Goal: Task Accomplishment & Management: Complete application form

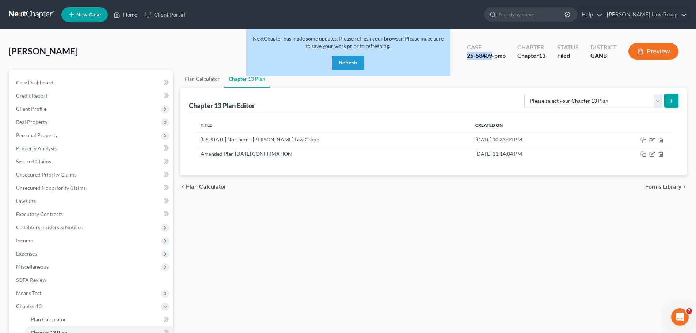
click at [357, 63] on button "Refresh" at bounding box center [348, 63] width 32 height 15
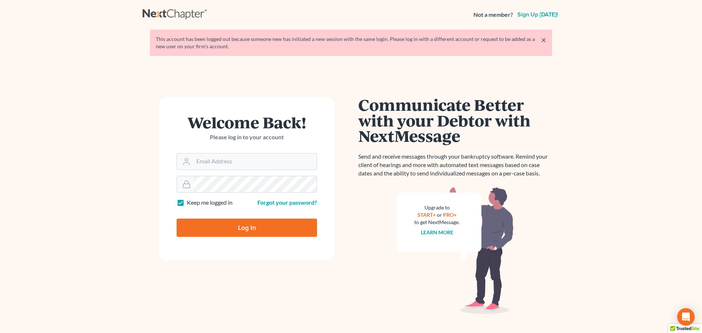
type input "lsaedi@saedilawgroup.com"
click at [253, 226] on input "Log In" at bounding box center [247, 228] width 140 height 18
type input "Thinking..."
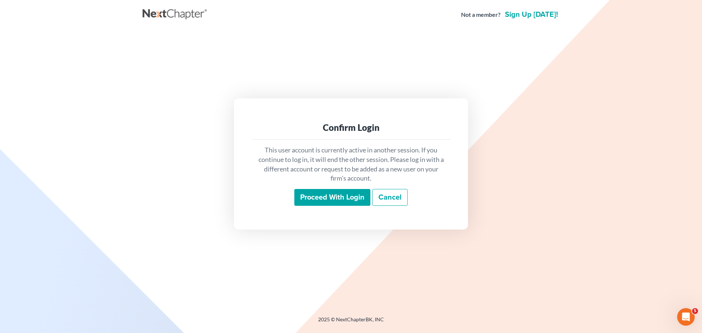
drag, startPoint x: 335, startPoint y: 191, endPoint x: 335, endPoint y: 200, distance: 9.2
click at [336, 193] on input "Proceed with login" at bounding box center [332, 197] width 76 height 17
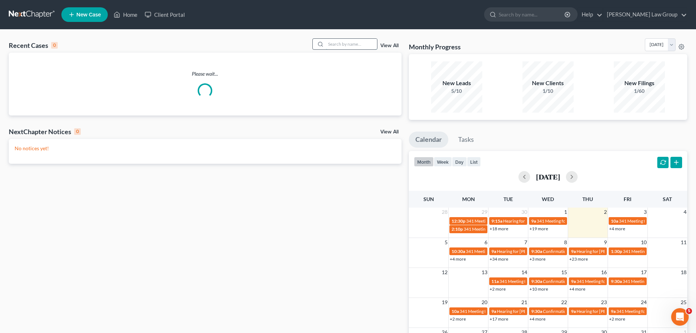
click at [343, 48] on input "search" at bounding box center [351, 44] width 51 height 11
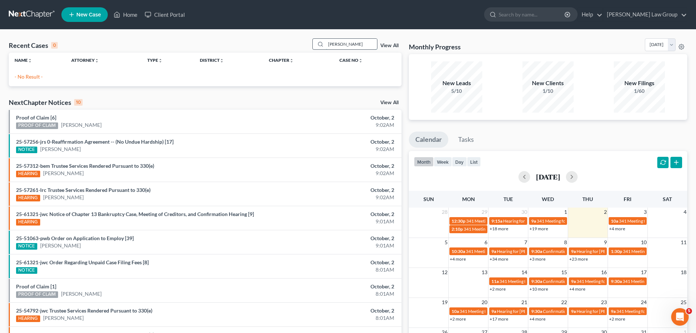
type input "[PERSON_NAME]"
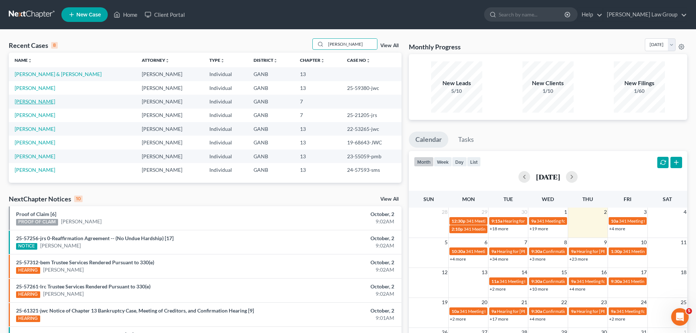
click at [50, 101] on link "[PERSON_NAME]" at bounding box center [35, 101] width 41 height 6
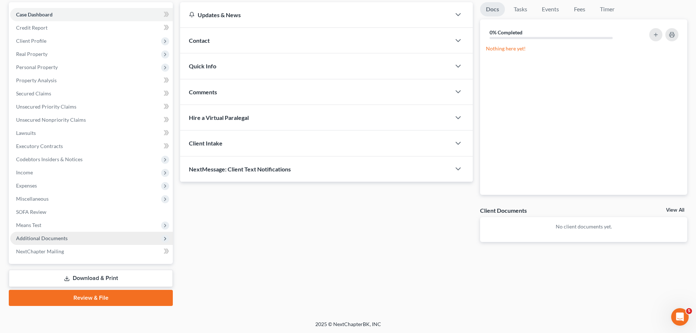
scroll to position [69, 0]
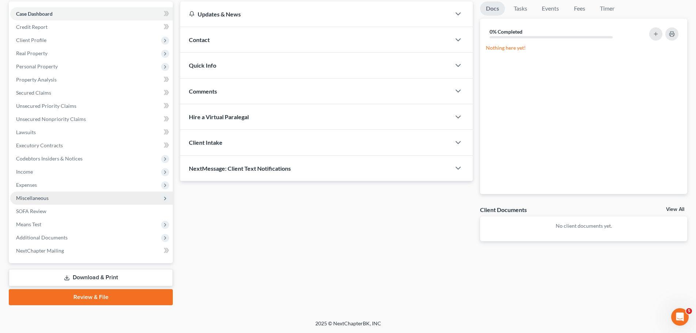
click at [67, 200] on span "Miscellaneous" at bounding box center [91, 198] width 163 height 13
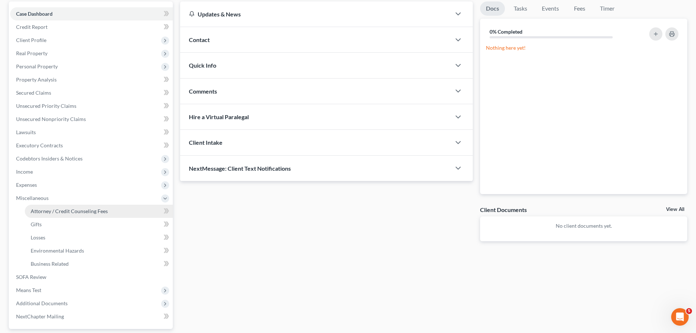
click at [87, 213] on span "Attorney / Credit Counseling Fees" at bounding box center [69, 211] width 77 height 6
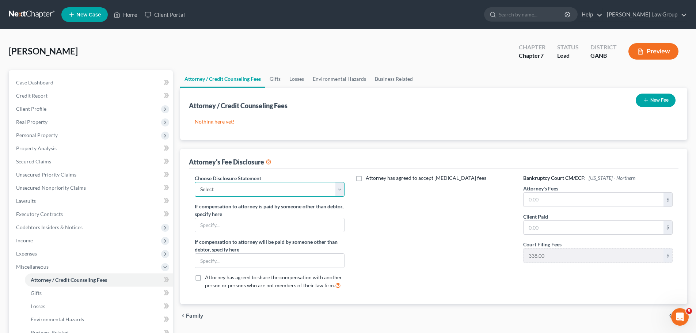
click at [287, 184] on select "Select Attorney Disclosure Statement Chapter 7 Attorney Fee Disclosure Statement" at bounding box center [270, 189] width 150 height 15
select select "0"
click at [195, 182] on select "Select Attorney Disclosure Statement Chapter 7 Attorney Fee Disclosure Statement" at bounding box center [270, 189] width 150 height 15
click at [44, 120] on span "Real Property" at bounding box center [31, 122] width 31 height 6
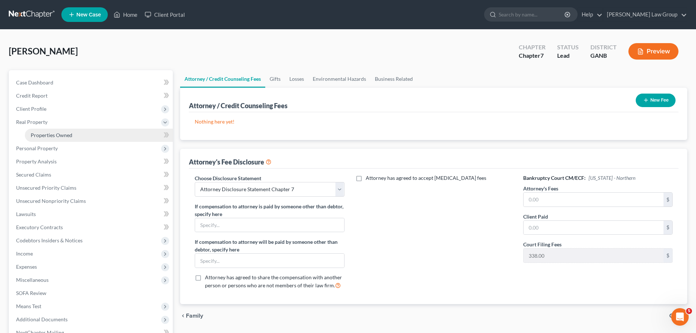
click at [83, 133] on link "Properties Owned" at bounding box center [99, 135] width 148 height 13
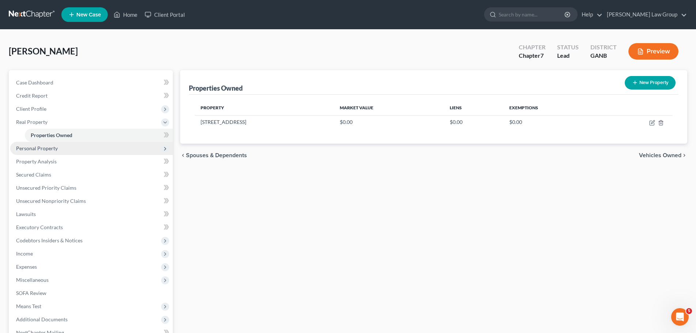
click at [79, 147] on span "Personal Property" at bounding box center [91, 148] width 163 height 13
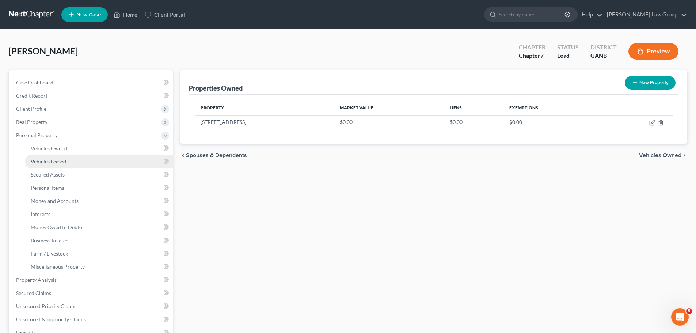
click at [79, 157] on link "Vehicles Leased" at bounding box center [99, 161] width 148 height 13
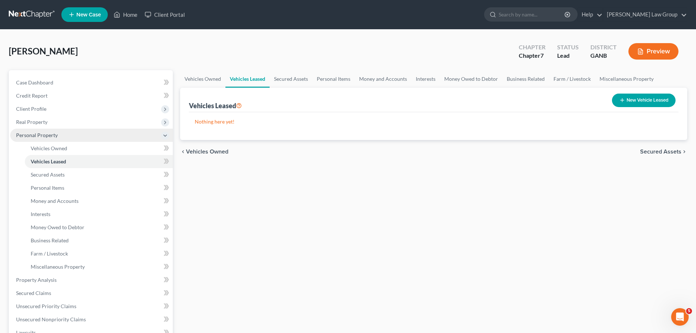
click at [59, 139] on span "Personal Property" at bounding box center [91, 135] width 163 height 13
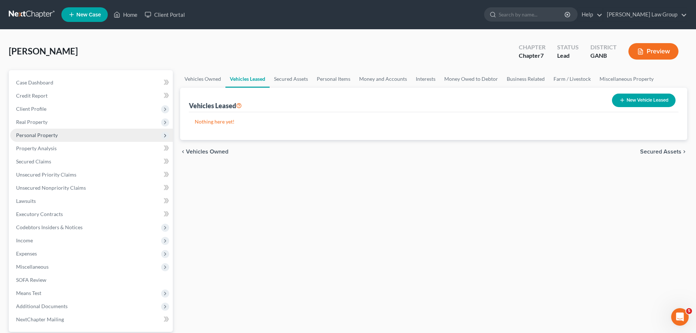
click at [59, 139] on span "Personal Property" at bounding box center [91, 135] width 163 height 13
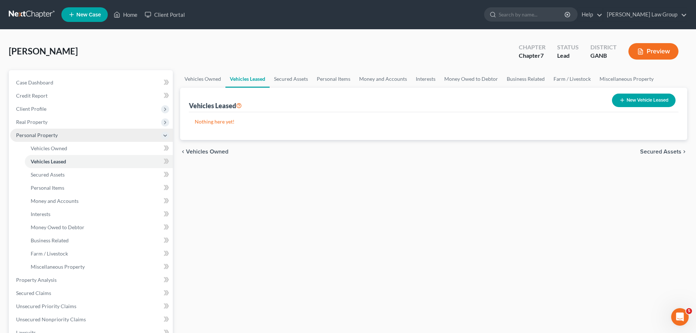
click at [58, 130] on span "Personal Property" at bounding box center [91, 135] width 163 height 13
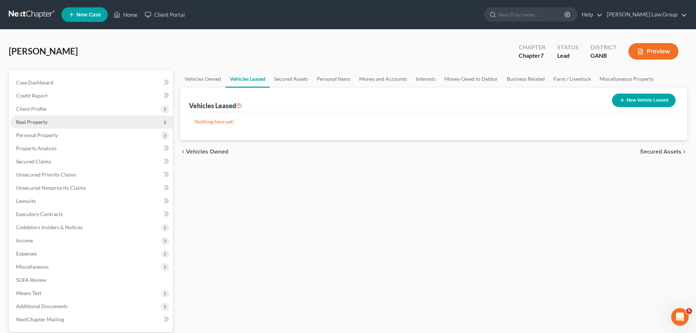
click at [59, 124] on span "Real Property" at bounding box center [91, 122] width 163 height 13
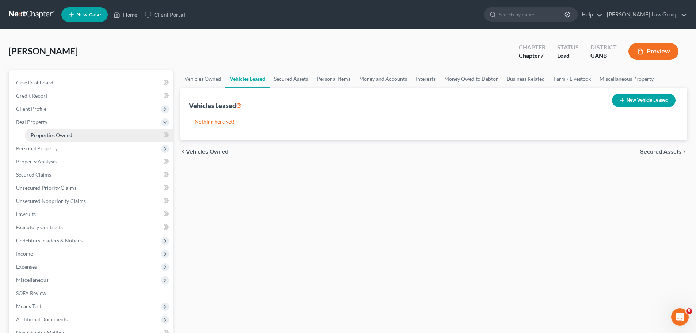
click at [86, 136] on link "Properties Owned" at bounding box center [99, 135] width 148 height 13
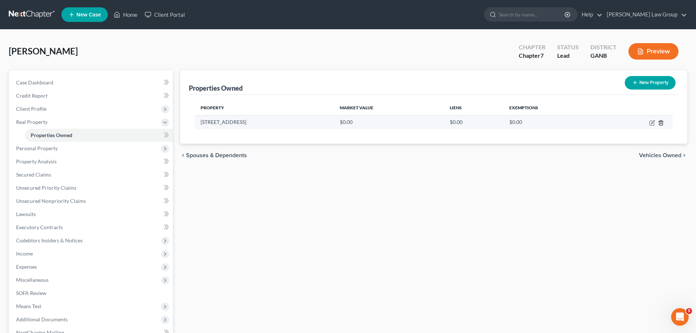
click at [661, 125] on icon "button" at bounding box center [661, 122] width 3 height 5
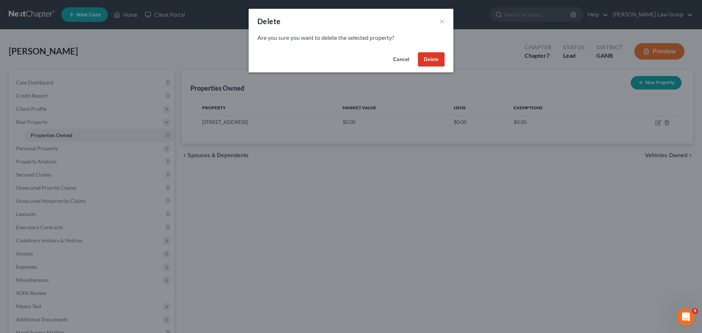
click at [429, 61] on button "Delete" at bounding box center [431, 59] width 27 height 15
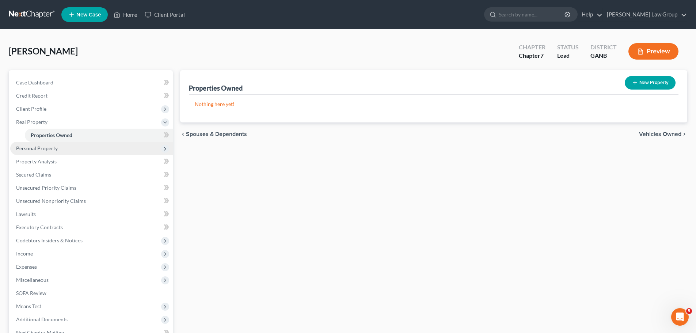
click at [30, 148] on span "Personal Property" at bounding box center [37, 148] width 42 height 6
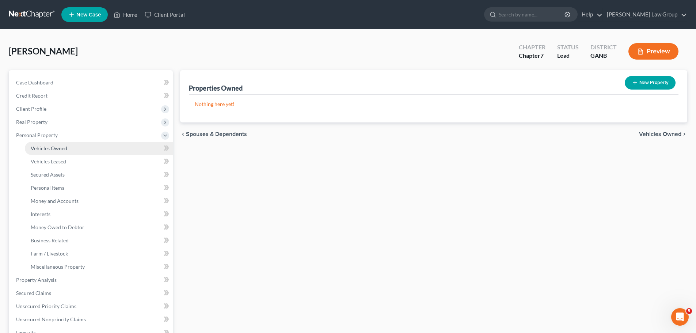
click at [68, 152] on link "Vehicles Owned" at bounding box center [99, 148] width 148 height 13
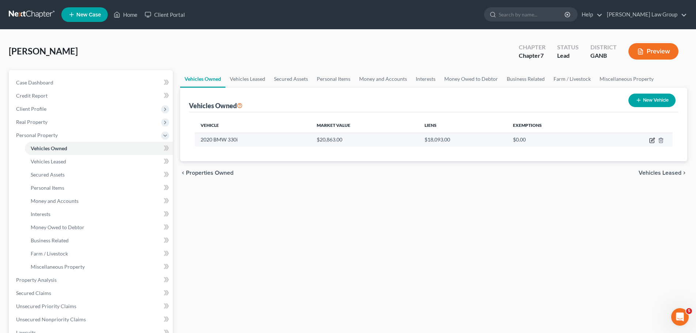
click at [652, 140] on icon "button" at bounding box center [652, 139] width 3 height 3
select select "0"
select select "6"
select select "0"
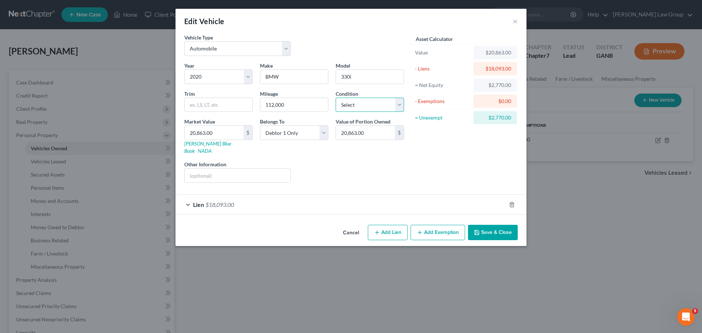
click at [355, 108] on select "Select Excellent Very Good Good Fair Poor" at bounding box center [370, 105] width 68 height 15
select select "2"
click at [336, 98] on select "Select Excellent Very Good Good Fair Poor" at bounding box center [370, 105] width 68 height 15
click at [190, 195] on div "Lien $18,093.00" at bounding box center [340, 204] width 330 height 19
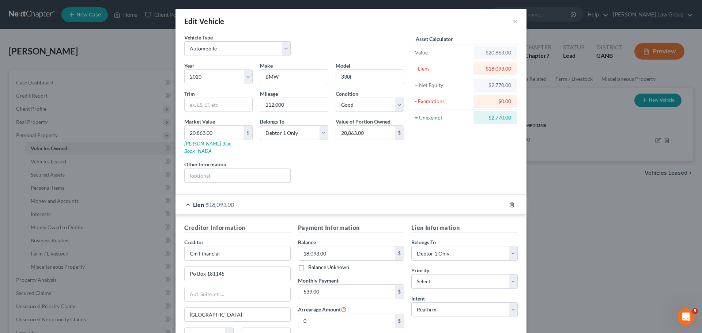
scroll to position [37, 0]
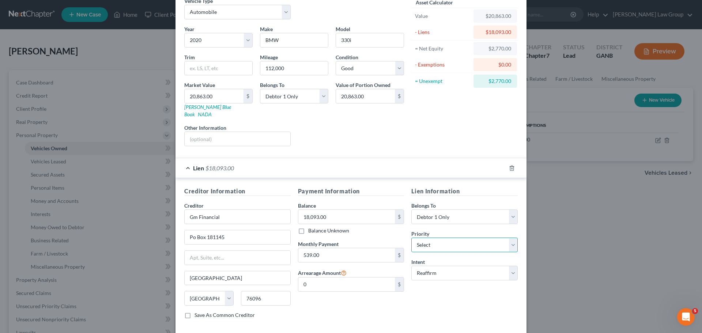
click at [442, 241] on select "Select 1st 2nd 3rd 4th 5th 6th 7th 8th 9th 10th 11th 12th 13th 14th 15th 16th 1…" at bounding box center [464, 245] width 106 height 15
click at [411, 238] on select "Select 1st 2nd 3rd 4th 5th 6th 7th 8th 9th 10th 11th 12th 13th 14th 15th 16th 1…" at bounding box center [464, 245] width 106 height 15
click at [445, 238] on select "Select 1st 2nd 3rd 4th 5th 6th 7th 8th 9th 10th 11th 12th 13th 14th 15th 16th 1…" at bounding box center [464, 245] width 106 height 15
select select "0"
click at [411, 238] on select "Select 1st 2nd 3rd 4th 5th 6th 7th 8th 9th 10th 11th 12th 13th 14th 15th 16th 1…" at bounding box center [464, 245] width 106 height 15
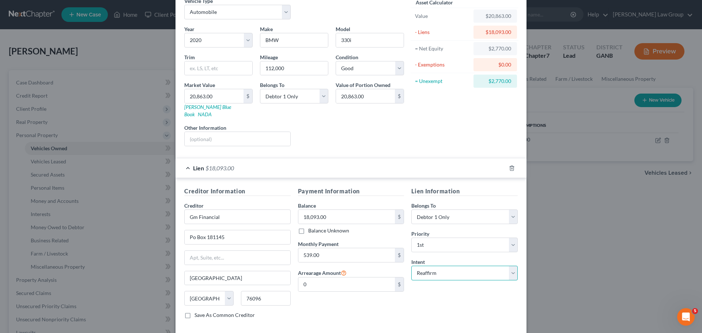
click at [439, 271] on select "Select Surrender Redeem Reaffirm Avoid Other" at bounding box center [464, 273] width 106 height 15
select select "0"
click at [411, 266] on select "Select Surrender Redeem Reaffirm Avoid Other" at bounding box center [464, 273] width 106 height 15
click at [429, 292] on div "Lien Information Belongs To * Select Debtor 1 Only Debtor 2 Only Debtor 1 And D…" at bounding box center [465, 256] width 114 height 138
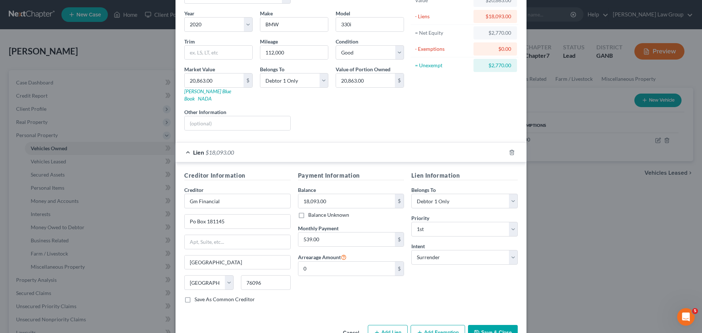
scroll to position [67, 0]
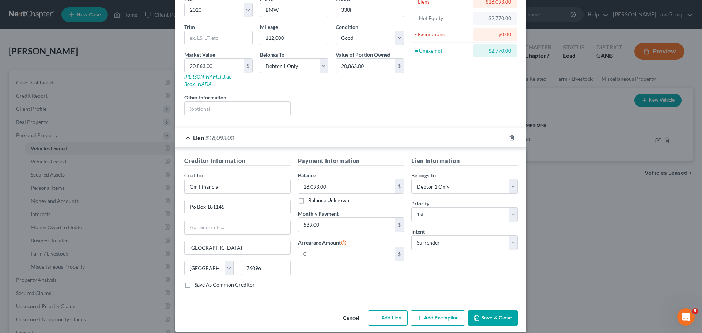
click at [428, 310] on button "Add Exemption" at bounding box center [438, 317] width 54 height 15
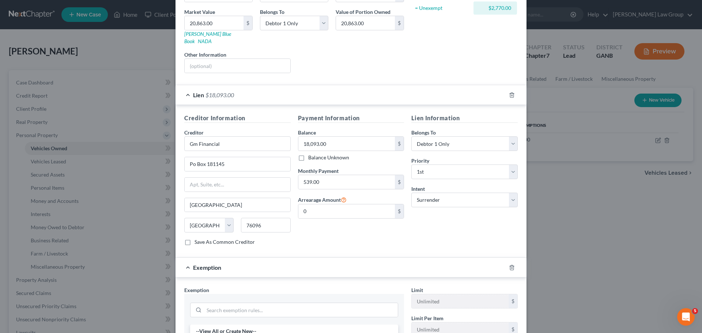
scroll to position [177, 0]
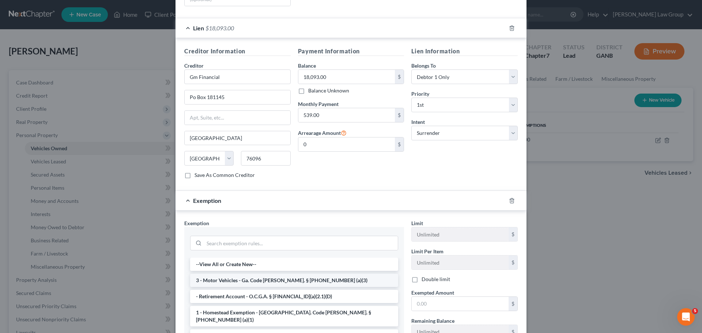
click at [239, 274] on li "3 - Motor Vehicles - Ga. Code [PERSON_NAME]. § [PHONE_NUMBER] (a)(3)" at bounding box center [294, 280] width 208 height 13
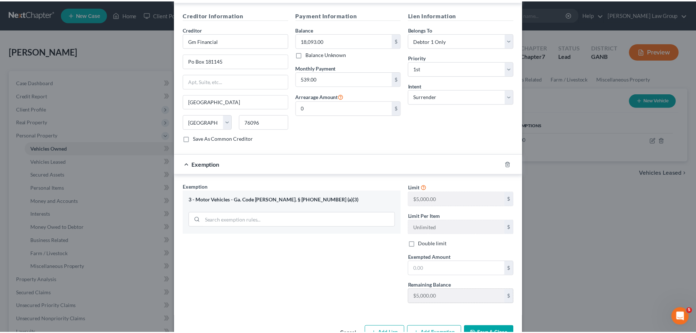
scroll to position [228, 0]
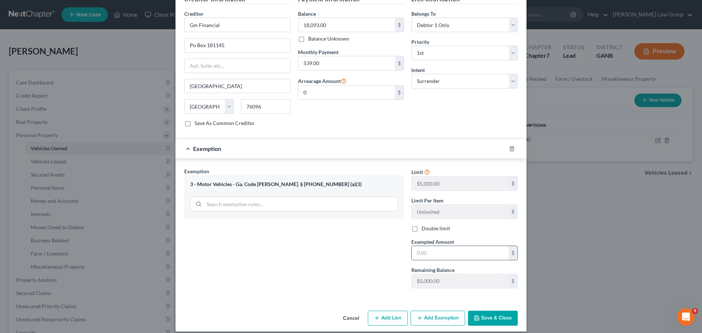
click at [431, 253] on div "$" at bounding box center [464, 253] width 106 height 15
click at [431, 250] on input "text" at bounding box center [460, 253] width 97 height 14
type input "2,770"
click at [495, 311] on button "Save & Close" at bounding box center [493, 318] width 50 height 15
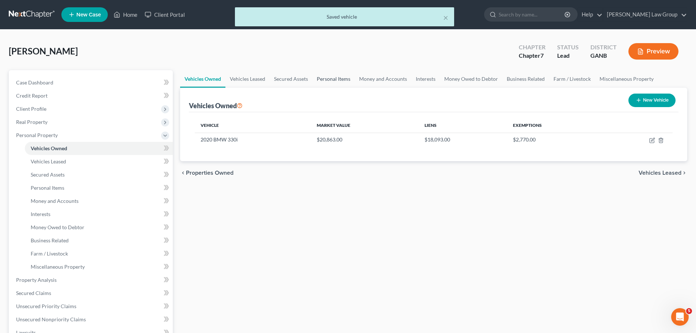
click at [344, 80] on link "Personal Items" at bounding box center [334, 79] width 42 height 18
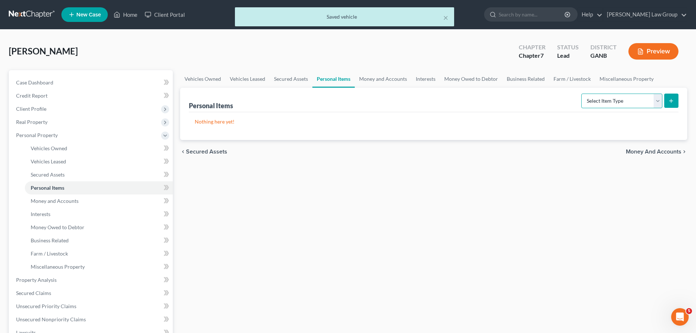
click at [616, 98] on select "Select Item Type Clothing Collectibles Of Value Electronics Firearms Household …" at bounding box center [622, 101] width 81 height 15
select select "clothing"
click at [582, 94] on select "Select Item Type Clothing Collectibles Of Value Electronics Firearms Household …" at bounding box center [622, 101] width 81 height 15
click at [671, 105] on button "submit" at bounding box center [672, 101] width 14 height 14
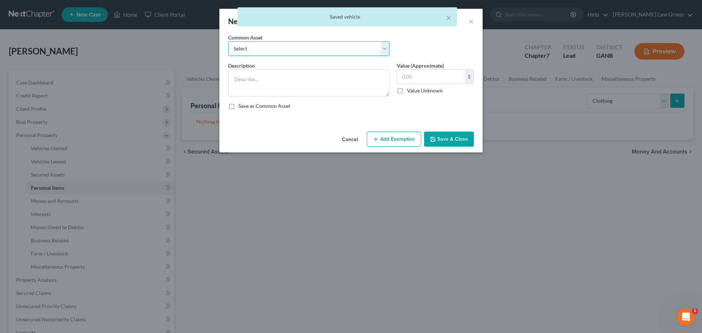
click at [310, 55] on select "Select Clothing" at bounding box center [308, 48] width 161 height 15
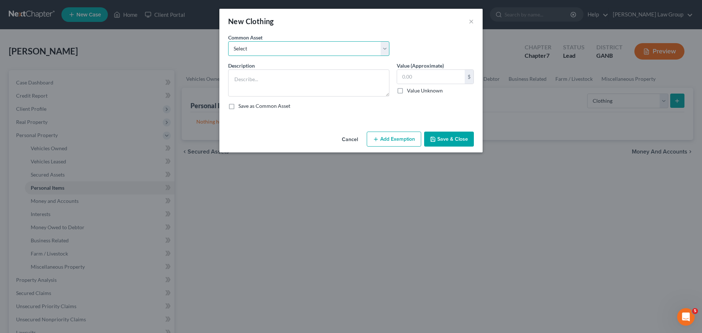
select select "0"
click at [228, 41] on select "Select Clothing" at bounding box center [308, 48] width 161 height 15
type textarea "Clothing"
type input "500.00"
click at [390, 145] on button "Add Exemption" at bounding box center [394, 139] width 54 height 15
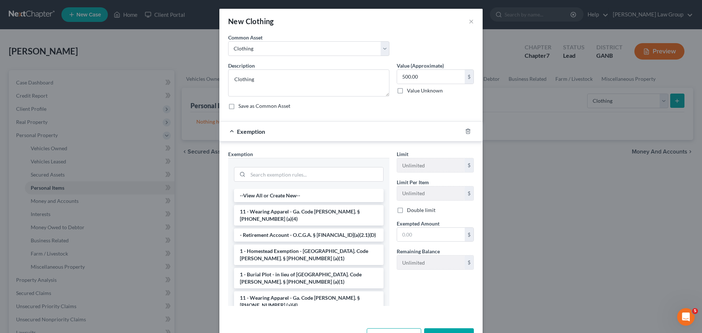
click at [272, 211] on li "11 - Wearing Apparel - Ga. Code [PERSON_NAME]. § [PHONE_NUMBER] (a)(4)" at bounding box center [309, 215] width 150 height 20
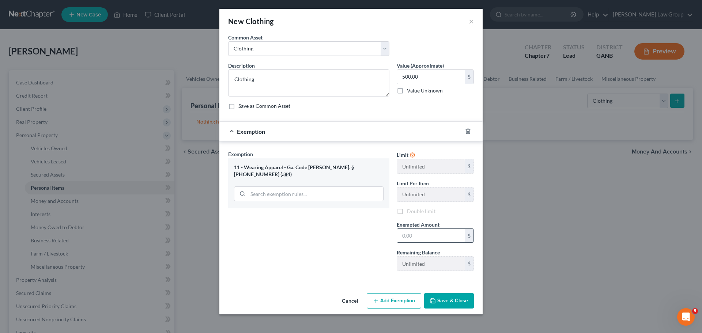
click at [419, 239] on input "text" at bounding box center [431, 236] width 68 height 14
type input "500"
click at [462, 303] on button "Save & Close" at bounding box center [449, 300] width 50 height 15
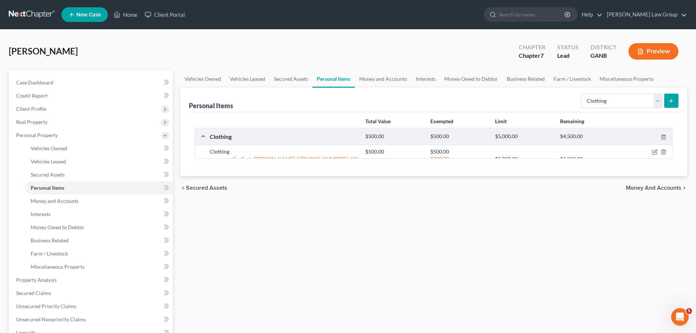
click at [612, 91] on div "Select Item Type Clothing Collectibles Of Value Electronics Firearms Household …" at bounding box center [629, 100] width 100 height 19
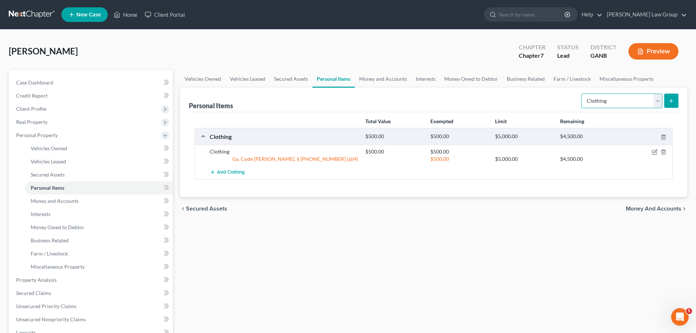
click at [608, 106] on select "Select Item Type Clothing Collectibles Of Value Electronics Firearms Household …" at bounding box center [622, 101] width 81 height 15
select select "electronics"
click at [582, 94] on select "Select Item Type Clothing Collectibles Of Value Electronics Firearms Household …" at bounding box center [622, 101] width 81 height 15
click at [669, 106] on button "submit" at bounding box center [672, 101] width 14 height 14
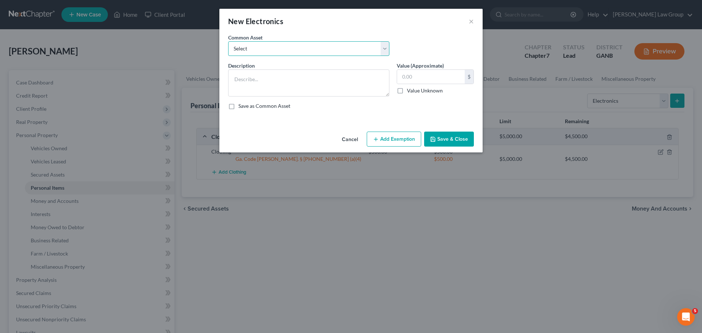
click at [316, 48] on select "Select TV, phone and computer Electronics" at bounding box center [308, 48] width 161 height 15
select select "0"
click at [228, 41] on select "Select TV, phone and computer Electronics" at bounding box center [308, 48] width 161 height 15
type textarea "TV, phone and computer"
type input "400.00"
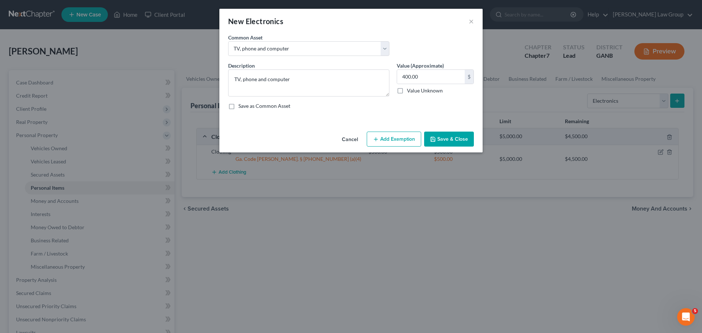
click at [388, 129] on div "Cancel Add Exemption Save & Close" at bounding box center [350, 141] width 263 height 24
click at [388, 136] on button "Add Exemption" at bounding box center [394, 139] width 54 height 15
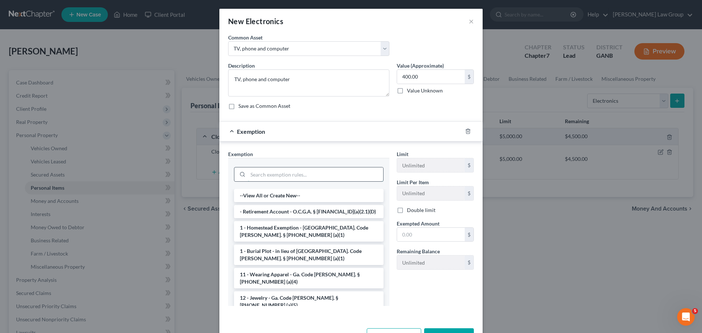
click at [322, 173] on input "search" at bounding box center [315, 174] width 135 height 14
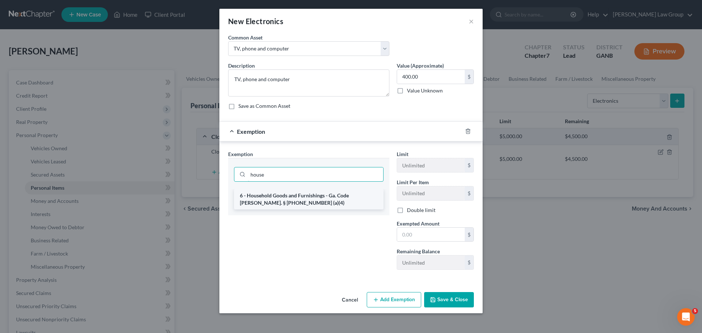
type input "house"
click at [341, 199] on li "6 - Household Goods and Furnishings - Ga. Code [PERSON_NAME]. § [PHONE_NUMBER] …" at bounding box center [309, 199] width 150 height 20
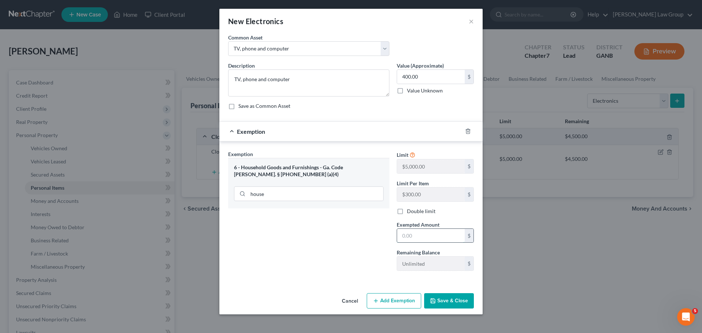
click at [415, 233] on input "text" at bounding box center [431, 236] width 68 height 14
type input "400"
click at [459, 326] on div "New Electronics × An exemption set must first be selected from the Filing Infor…" at bounding box center [351, 166] width 702 height 333
click at [452, 306] on button "Save & Close" at bounding box center [449, 300] width 50 height 15
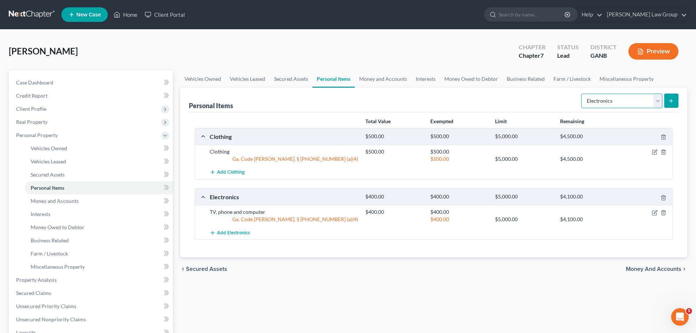
click at [635, 104] on select "Select Item Type Clothing Collectibles Of Value Electronics Firearms Household …" at bounding box center [622, 101] width 81 height 15
select select "household_goods"
click at [582, 94] on select "Select Item Type Clothing Collectibles Of Value Electronics Firearms Household …" at bounding box center [622, 101] width 81 height 15
click at [670, 94] on button "submit" at bounding box center [672, 101] width 14 height 14
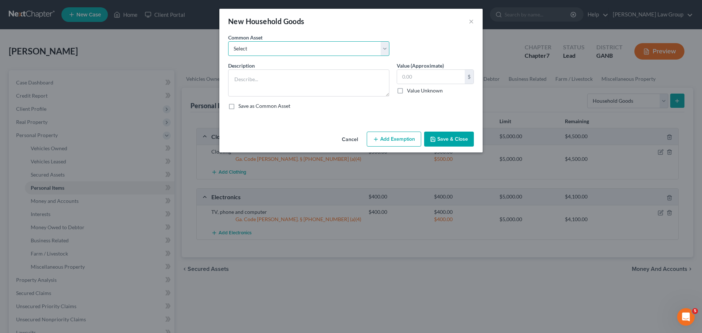
click at [273, 43] on select "Select Household goods" at bounding box center [308, 48] width 161 height 15
click at [228, 41] on select "Select Household goods" at bounding box center [308, 48] width 161 height 15
click at [275, 65] on div "Description *" at bounding box center [308, 79] width 169 height 35
click at [273, 48] on select "Select Household goods" at bounding box center [308, 48] width 161 height 15
select select "0"
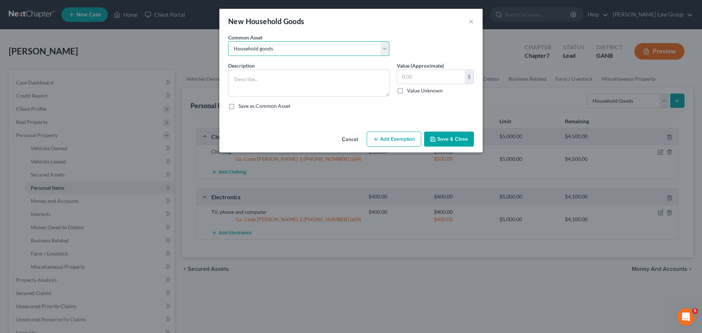
click at [228, 41] on select "Select Household goods" at bounding box center [308, 48] width 161 height 15
type textarea "Household goods"
type input "1,200.00"
click at [385, 136] on button "Add Exemption" at bounding box center [394, 139] width 54 height 15
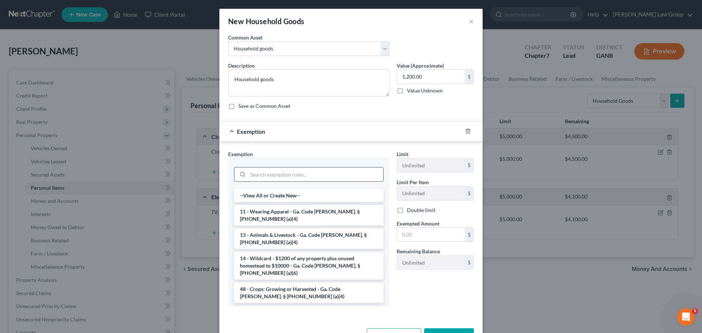
click at [292, 178] on input "search" at bounding box center [315, 174] width 135 height 14
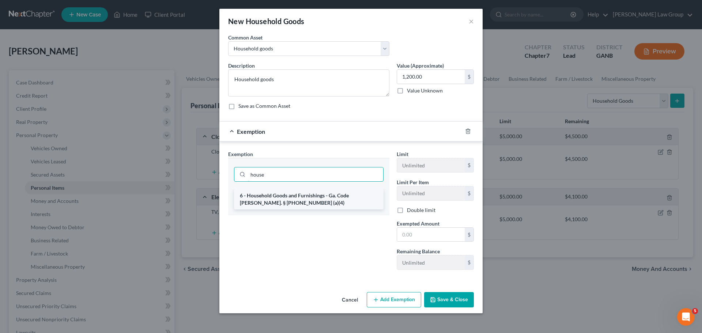
type input "house"
click at [335, 189] on li "6 - Household Goods and Furnishings - Ga. Code [PERSON_NAME]. § [PHONE_NUMBER] …" at bounding box center [309, 199] width 150 height 20
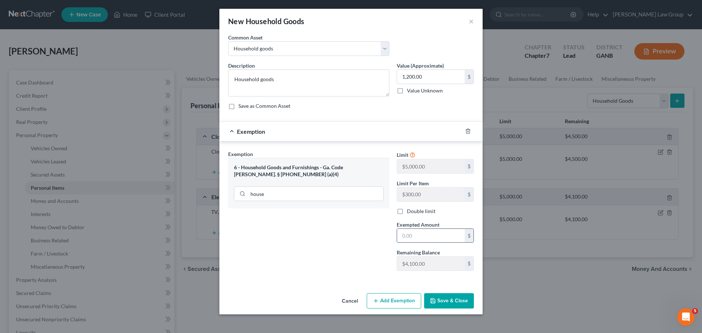
click at [440, 241] on input "text" at bounding box center [431, 236] width 68 height 14
type input "1,200"
click at [454, 302] on button "Save & Close" at bounding box center [449, 300] width 50 height 15
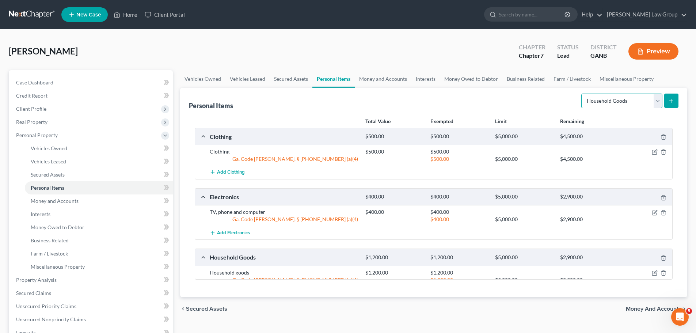
click at [634, 101] on select "Select Item Type Clothing Collectibles Of Value Electronics Firearms Household …" at bounding box center [622, 101] width 81 height 15
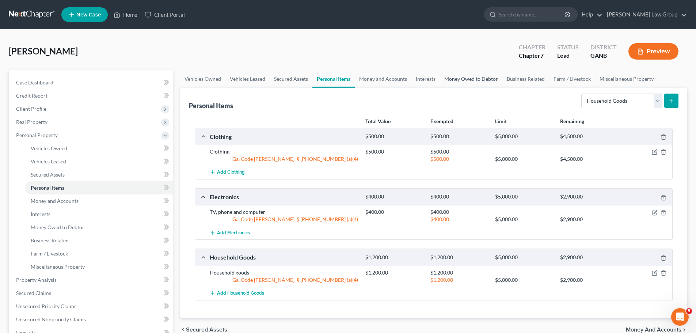
drag, startPoint x: 488, startPoint y: 84, endPoint x: 484, endPoint y: 86, distance: 4.4
click at [488, 84] on link "Money Owed to Debtor" at bounding box center [471, 79] width 63 height 18
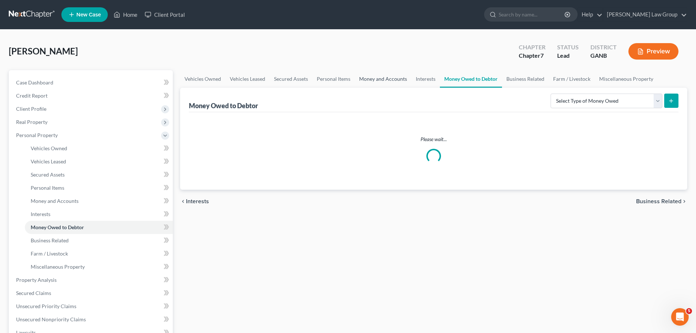
click at [401, 84] on link "Money and Accounts" at bounding box center [383, 79] width 57 height 18
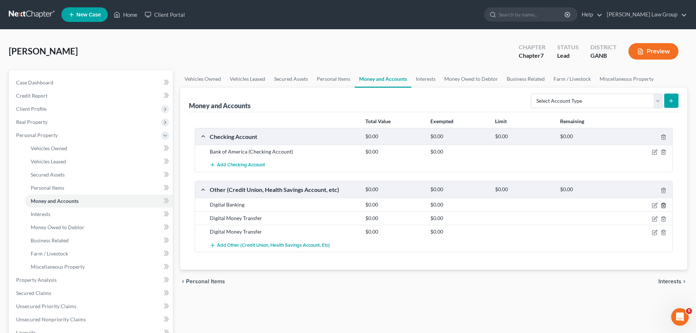
click at [664, 207] on icon "button" at bounding box center [664, 206] width 6 height 6
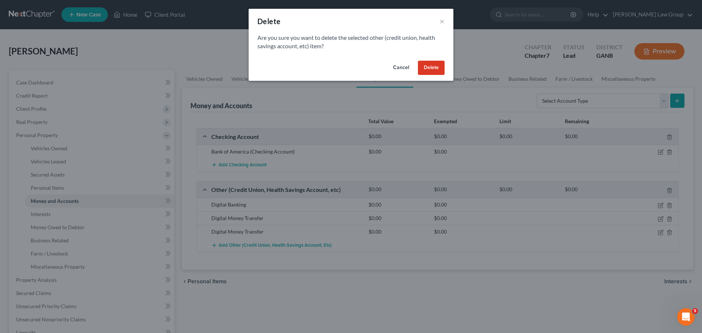
click at [426, 64] on button "Delete" at bounding box center [431, 68] width 27 height 15
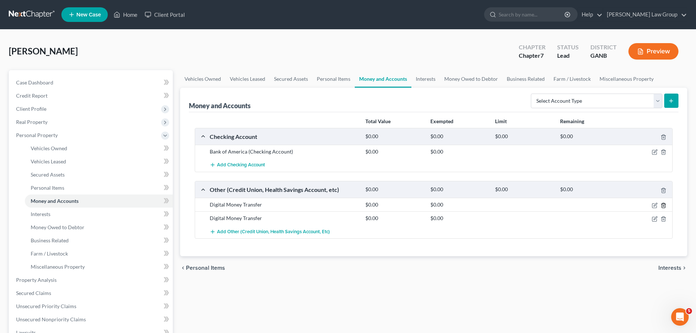
click at [665, 205] on icon "button" at bounding box center [664, 206] width 6 height 6
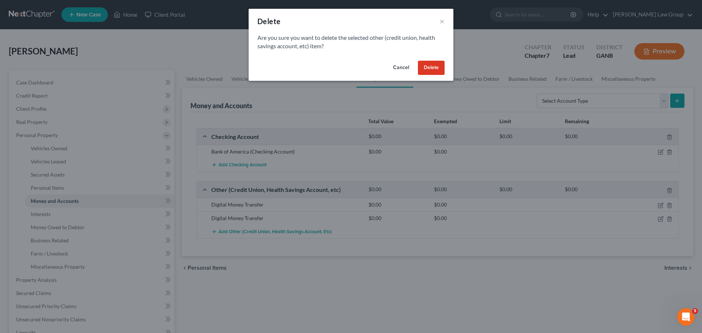
click at [420, 71] on button "Delete" at bounding box center [431, 68] width 27 height 15
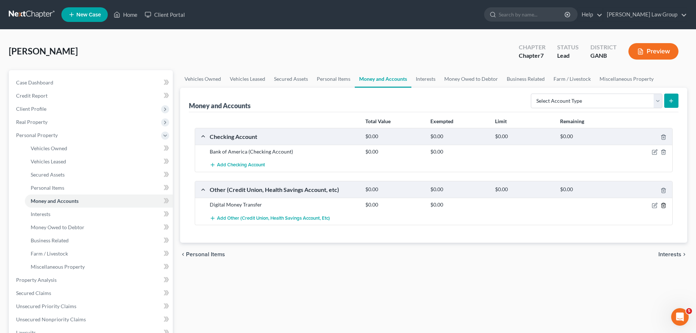
click at [663, 203] on icon "button" at bounding box center [663, 205] width 3 height 5
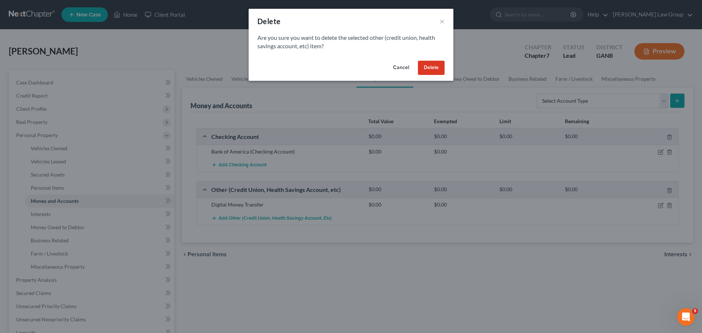
click at [439, 64] on button "Delete" at bounding box center [431, 68] width 27 height 15
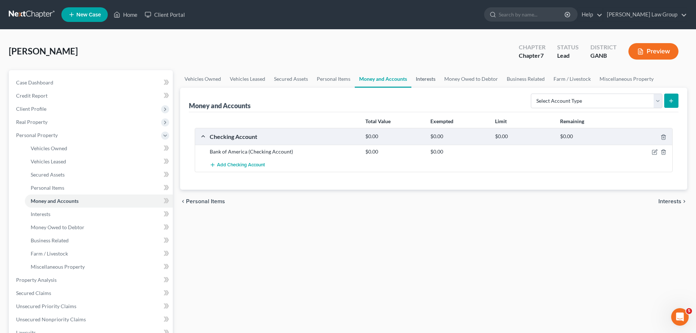
click at [426, 78] on link "Interests" at bounding box center [426, 79] width 29 height 18
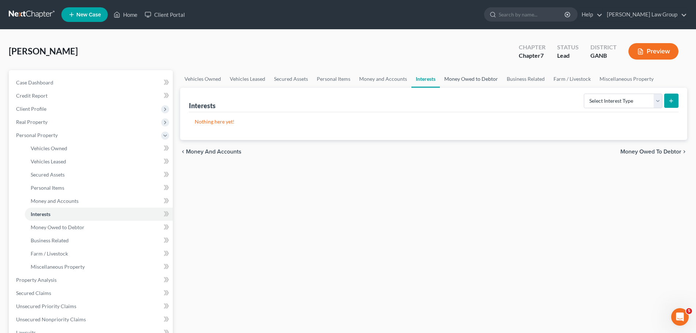
click at [449, 75] on link "Money Owed to Debtor" at bounding box center [471, 79] width 63 height 18
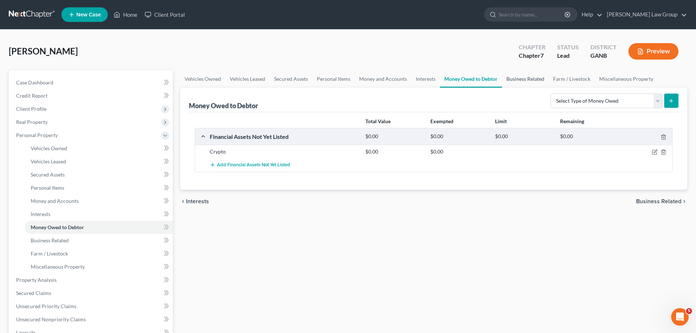
click at [525, 78] on link "Business Related" at bounding box center [525, 79] width 47 height 18
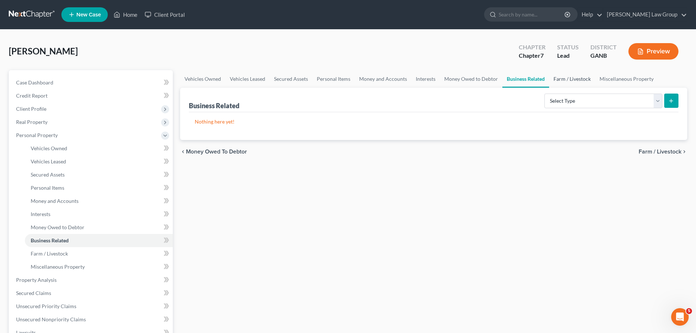
click at [565, 79] on link "Farm / Livestock" at bounding box center [572, 79] width 46 height 18
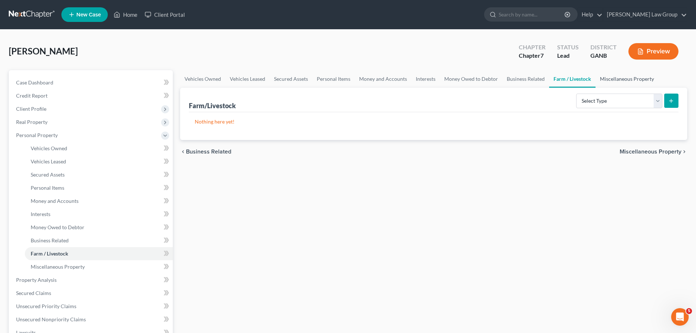
click at [608, 78] on link "Miscellaneous Property" at bounding box center [627, 79] width 63 height 18
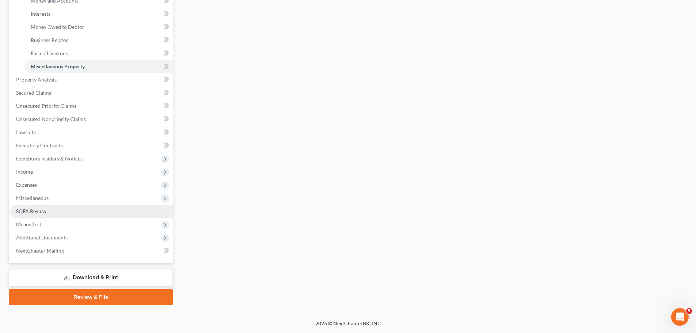
click at [60, 211] on link "SOFA Review" at bounding box center [91, 211] width 163 height 13
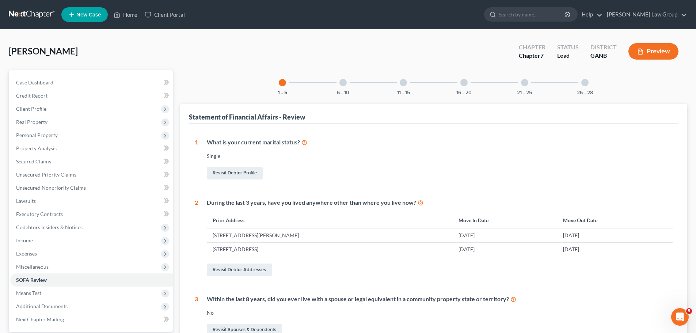
click at [578, 87] on div "26 - 28" at bounding box center [585, 82] width 25 height 25
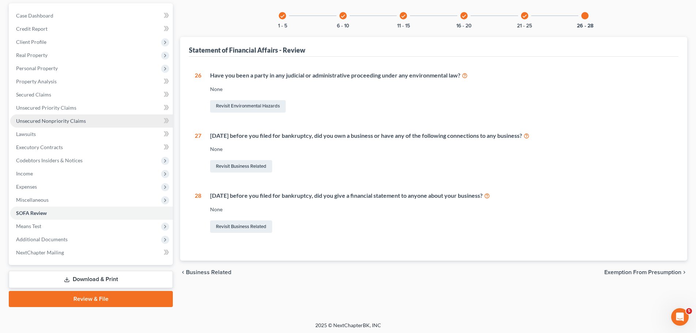
scroll to position [69, 0]
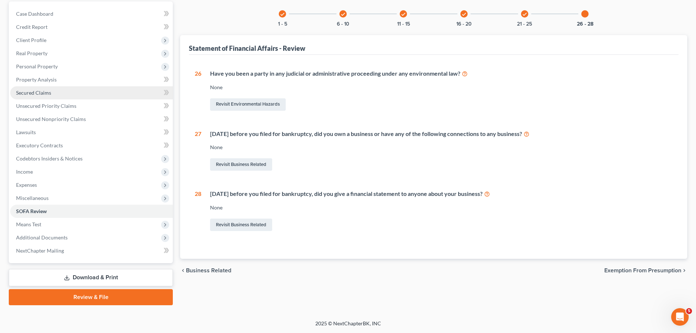
click at [55, 95] on link "Secured Claims" at bounding box center [91, 92] width 163 height 13
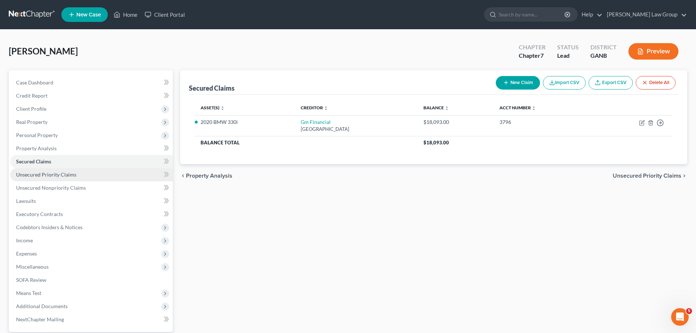
click at [68, 177] on span "Unsecured Priority Claims" at bounding box center [46, 174] width 60 height 6
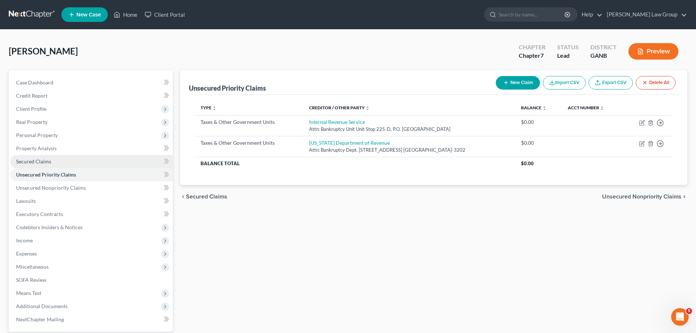
scroll to position [69, 0]
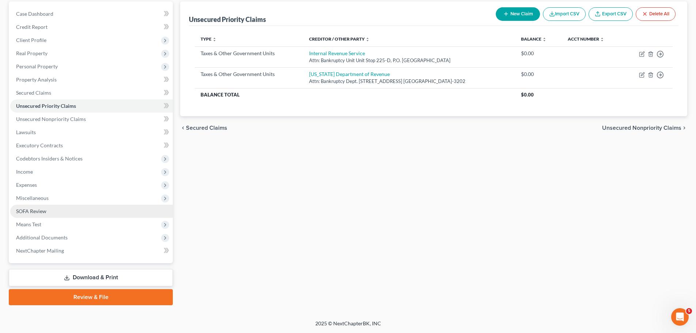
click at [94, 212] on link "SOFA Review" at bounding box center [91, 211] width 163 height 13
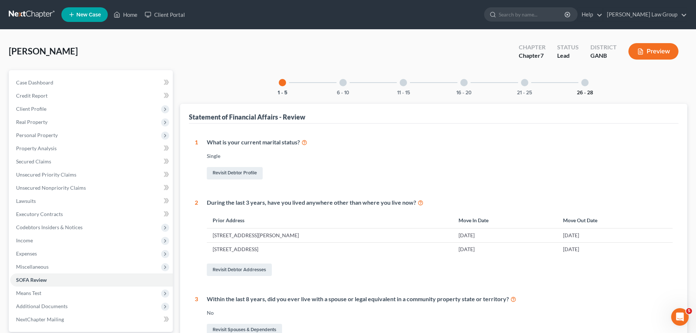
click at [579, 91] on button "26 - 28" at bounding box center [585, 92] width 16 height 5
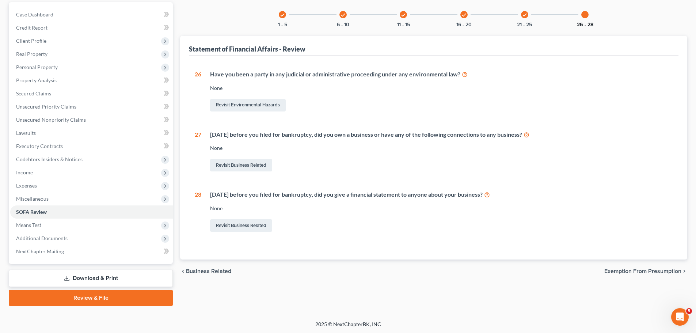
scroll to position [69, 0]
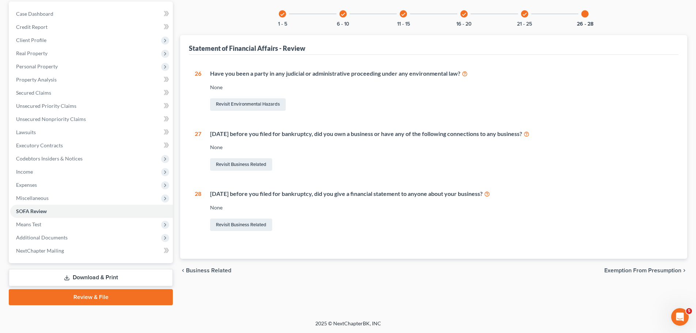
click at [227, 158] on div "Revisit Business Related" at bounding box center [441, 164] width 463 height 15
click at [229, 159] on link "Revisit Business Related" at bounding box center [241, 164] width 62 height 12
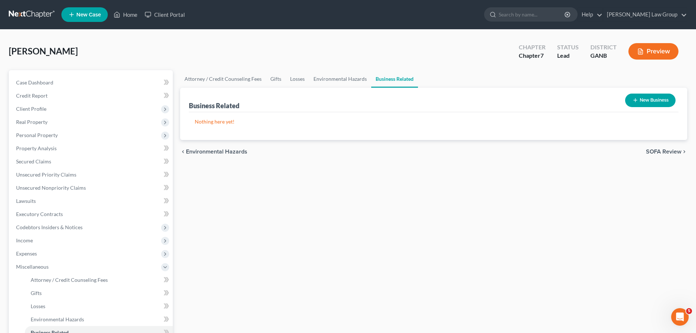
click at [654, 97] on button "New Business" at bounding box center [651, 101] width 50 height 14
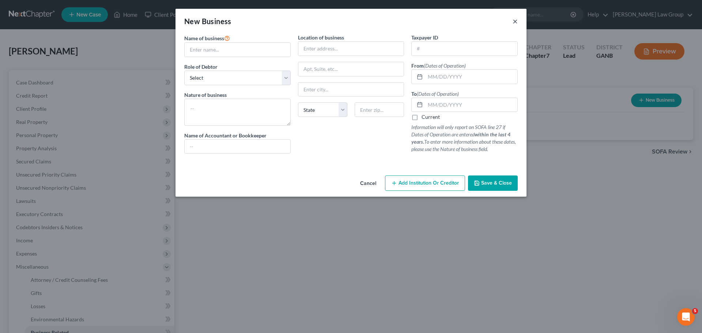
click at [515, 21] on button "×" at bounding box center [515, 21] width 5 height 9
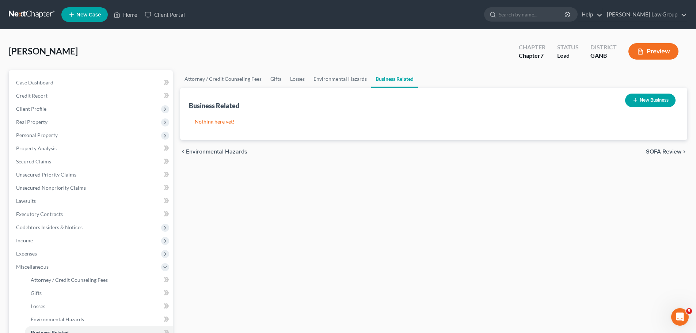
click at [650, 108] on div "New Business" at bounding box center [651, 100] width 56 height 19
click at [650, 103] on button "New Business" at bounding box center [651, 101] width 50 height 14
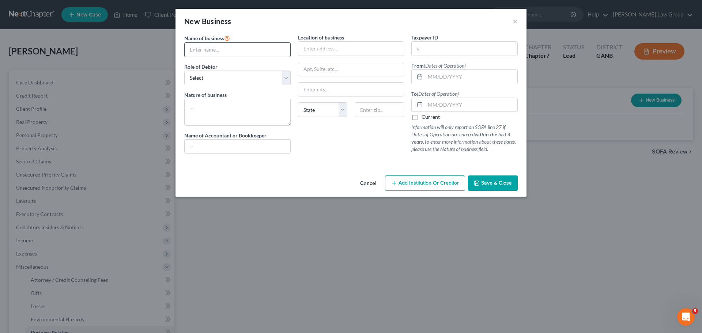
click at [242, 49] on input "text" at bounding box center [238, 50] width 106 height 14
type input "Ram Estates LLC"
click at [234, 83] on select "Select A member of a limited liability company (LLC) or limited liability partn…" at bounding box center [237, 78] width 106 height 15
select select "member"
click at [184, 71] on select "Select A member of a limited liability company (LLC) or limited liability partn…" at bounding box center [237, 78] width 106 height 15
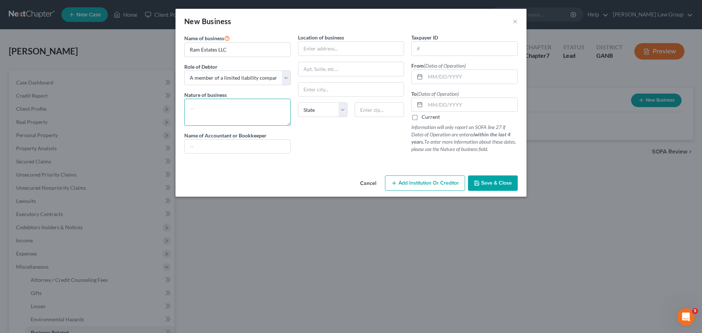
click at [267, 101] on textarea at bounding box center [237, 112] width 106 height 27
type textarea "Real estate"
click at [492, 79] on input "text" at bounding box center [471, 77] width 92 height 14
type input "[DATE]"
click at [452, 105] on input "text" at bounding box center [471, 105] width 92 height 14
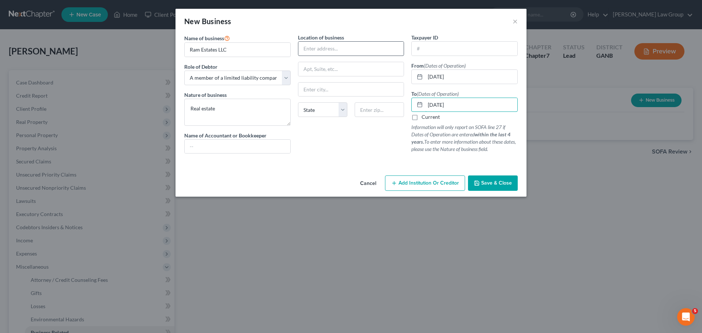
type input "[DATE]"
click at [339, 53] on input "text" at bounding box center [351, 49] width 106 height 14
type input "[STREET_ADDRESS]"
type input "34746"
click at [321, 119] on div "State [US_STATE] AK AR AZ CA CO CT DE DC [GEOGRAPHIC_DATA] [GEOGRAPHIC_DATA] GU…" at bounding box center [351, 112] width 114 height 20
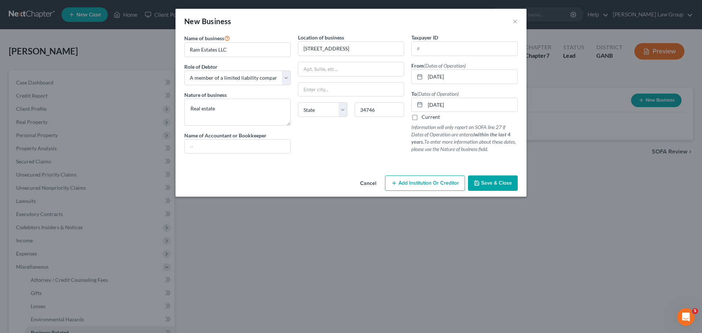
type input "Kissimmee"
select select "9"
click at [321, 119] on div "State [US_STATE] AK AR AZ CA CO CT DE DC [GEOGRAPHIC_DATA] [GEOGRAPHIC_DATA] GU…" at bounding box center [351, 112] width 114 height 20
click at [495, 185] on span "Save & Close" at bounding box center [496, 183] width 31 height 6
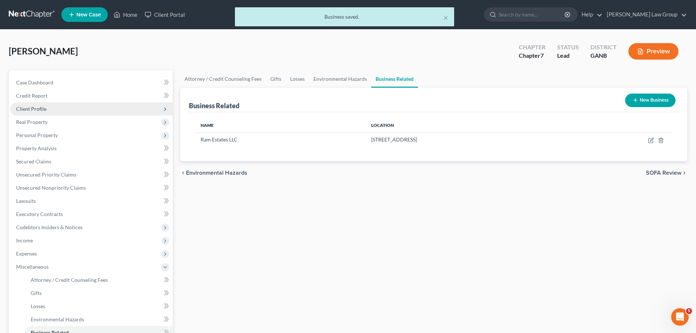
click at [62, 107] on span "Client Profile" at bounding box center [91, 108] width 163 height 13
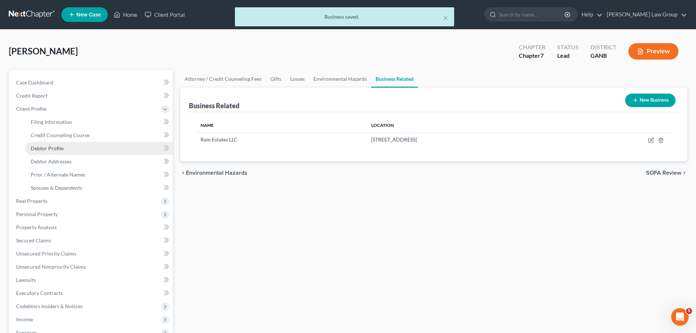
click at [72, 150] on link "Debtor Profile" at bounding box center [99, 148] width 148 height 13
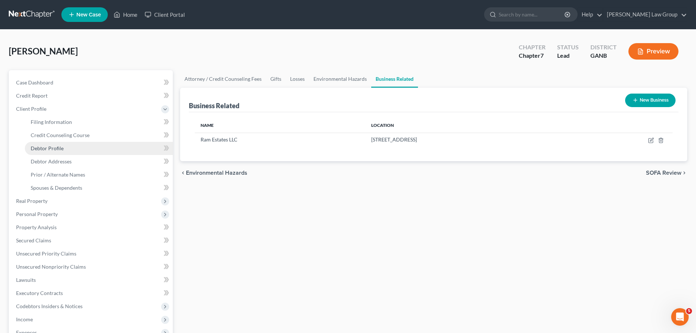
select select "0"
select select "6"
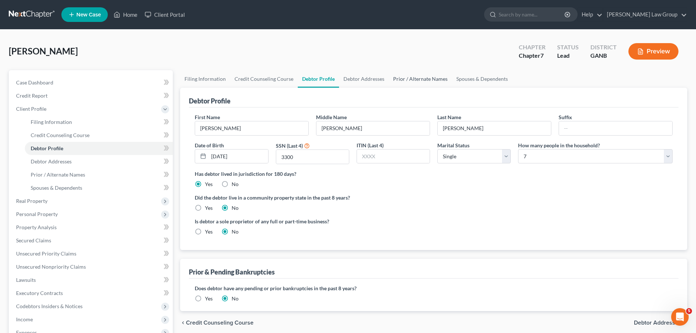
click at [421, 82] on link "Prior / Alternate Names" at bounding box center [420, 79] width 63 height 18
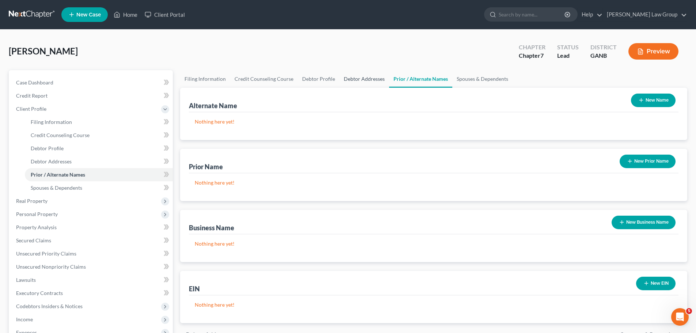
click at [366, 86] on link "Debtor Addresses" at bounding box center [365, 79] width 50 height 18
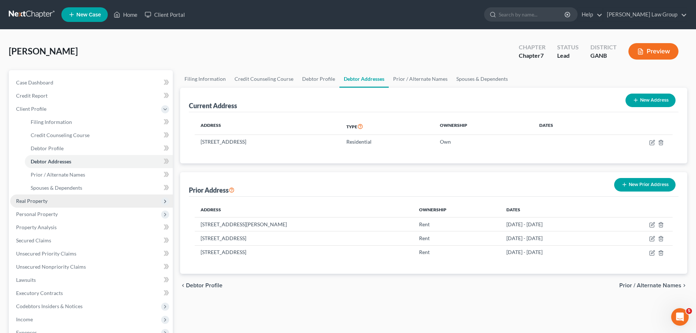
click at [42, 206] on span "Real Property" at bounding box center [91, 200] width 163 height 13
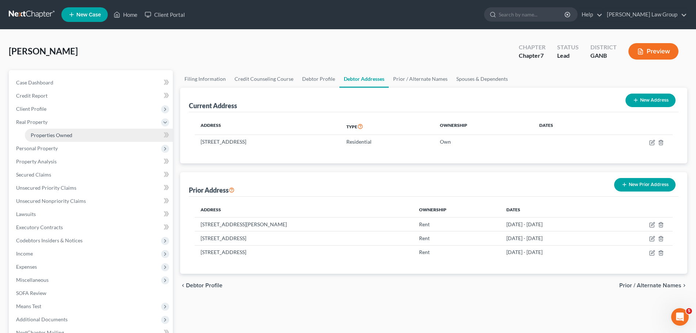
click at [77, 137] on link "Properties Owned" at bounding box center [99, 135] width 148 height 13
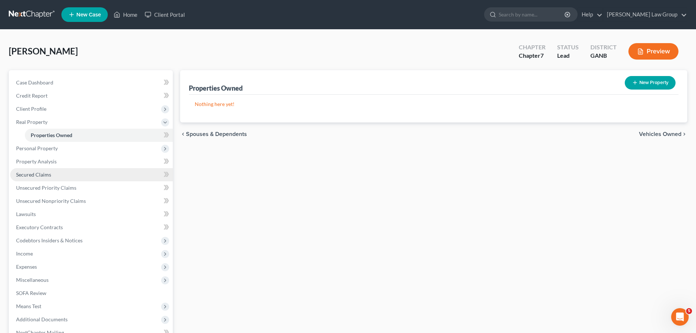
click at [59, 174] on link "Secured Claims" at bounding box center [91, 174] width 163 height 13
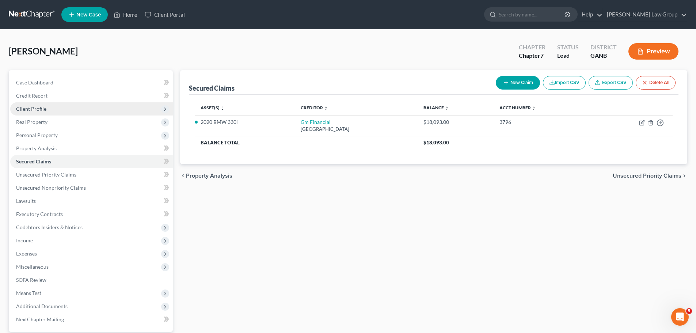
click at [61, 108] on span "Client Profile" at bounding box center [91, 108] width 163 height 13
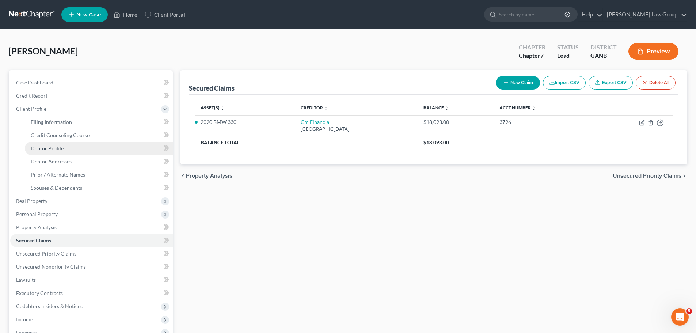
click at [64, 147] on link "Debtor Profile" at bounding box center [99, 148] width 148 height 13
select select "0"
select select "6"
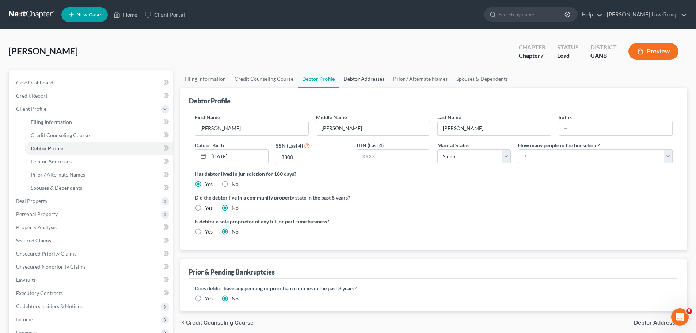
click at [366, 79] on link "Debtor Addresses" at bounding box center [364, 79] width 50 height 18
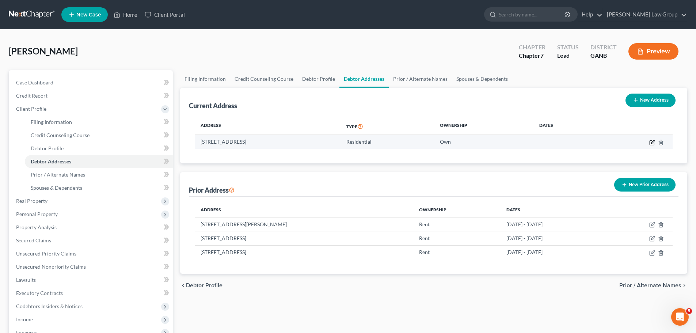
click at [653, 139] on td at bounding box center [636, 142] width 74 height 14
click at [654, 143] on icon "button" at bounding box center [653, 143] width 6 height 6
select select "10"
select select "0"
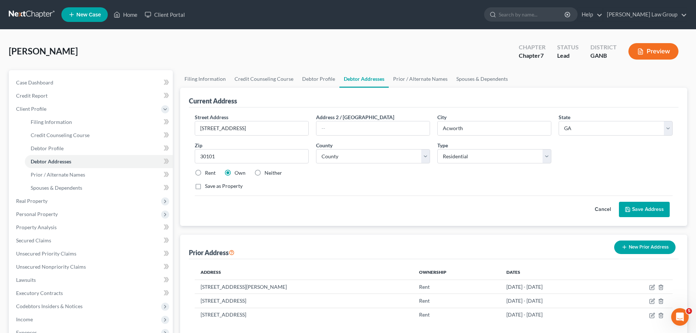
click at [205, 173] on label "Rent" at bounding box center [210, 172] width 11 height 7
click at [208, 173] on input "Rent" at bounding box center [210, 171] width 5 height 5
radio input "true"
click at [660, 212] on button "Save Address" at bounding box center [644, 209] width 51 height 15
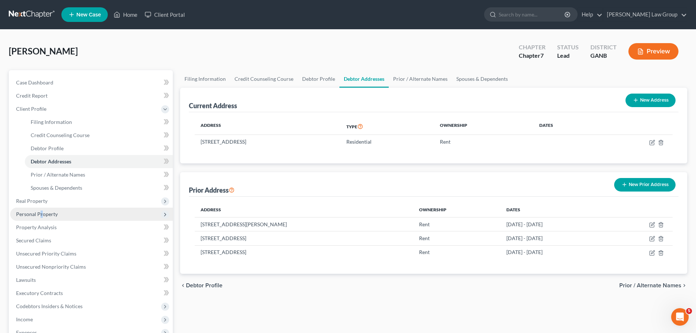
click at [41, 211] on span "Personal Property" at bounding box center [37, 214] width 42 height 6
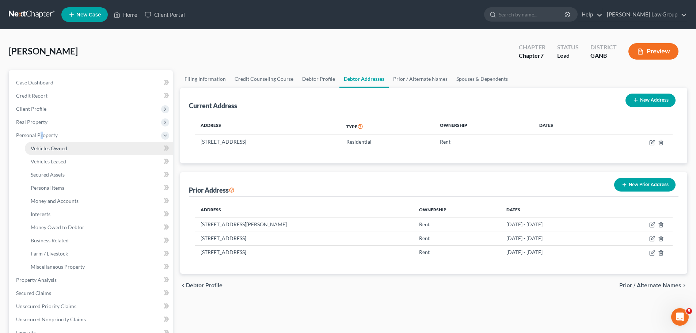
click at [57, 144] on link "Vehicles Owned" at bounding box center [99, 148] width 148 height 13
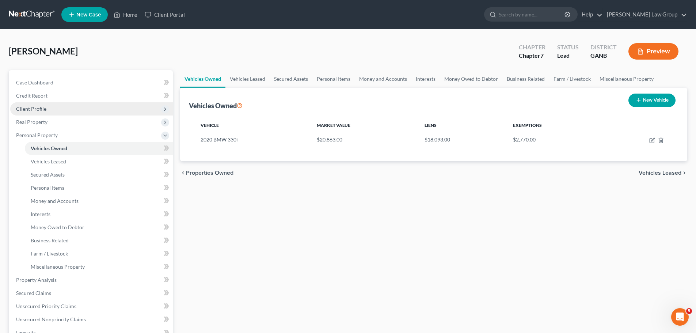
click at [46, 112] on span "Client Profile" at bounding box center [91, 108] width 163 height 13
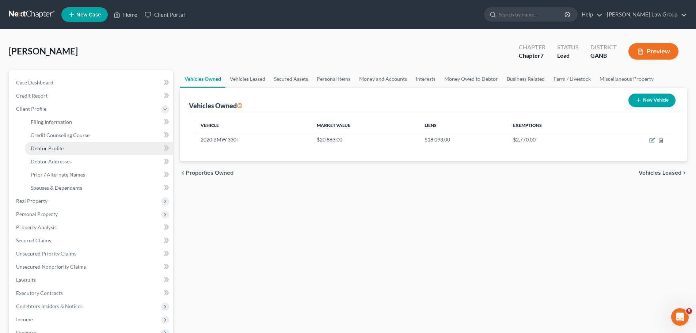
click at [61, 146] on span "Debtor Profile" at bounding box center [47, 148] width 33 height 6
select select "0"
select select "6"
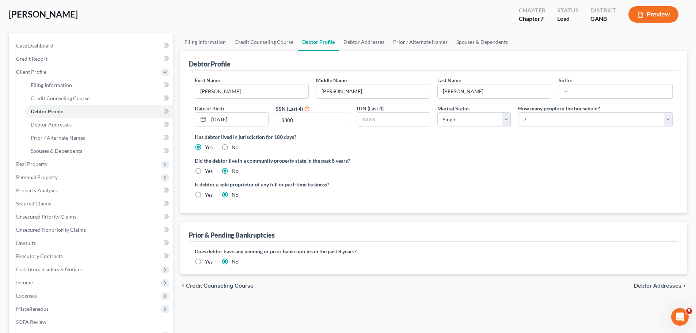
scroll to position [37, 0]
click at [195, 46] on link "Filing Information" at bounding box center [205, 43] width 50 height 18
select select "1"
select select "0"
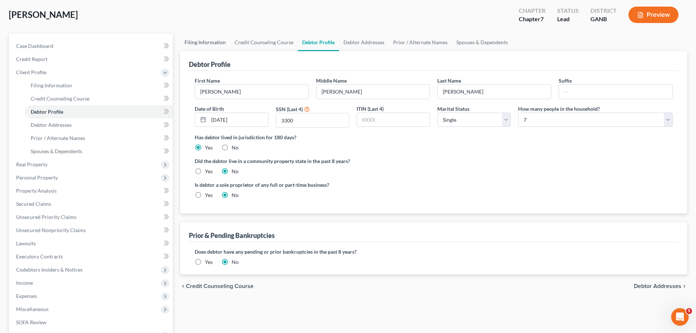
select select "10"
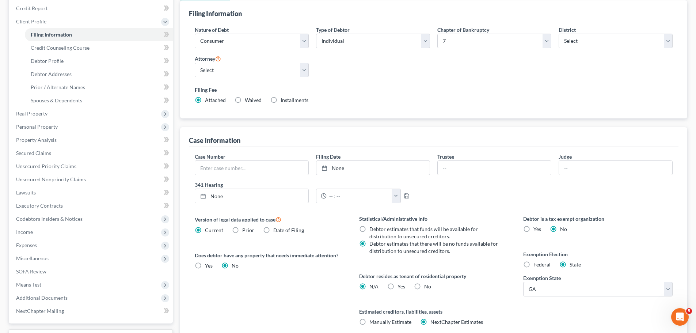
scroll to position [146, 0]
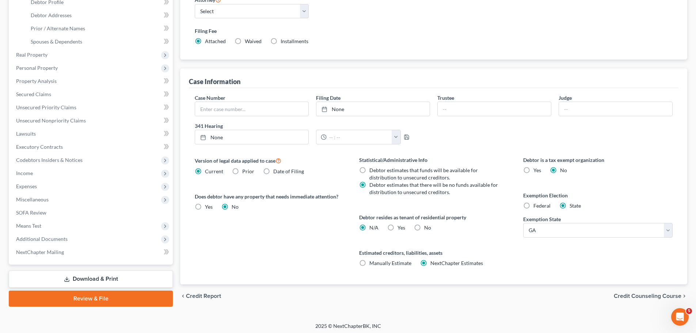
click at [534, 204] on label "Federal" at bounding box center [542, 205] width 17 height 7
click at [537, 204] on input "Federal" at bounding box center [539, 204] width 5 height 5
radio input "true"
radio input "false"
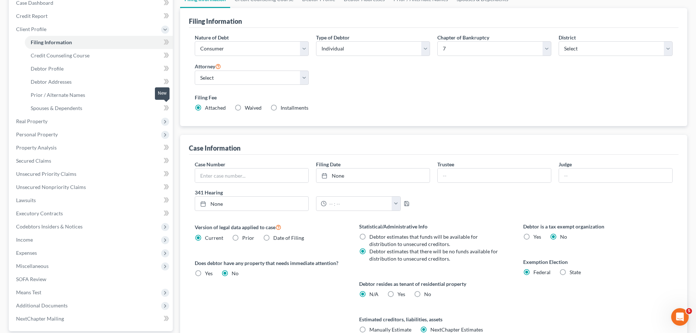
scroll to position [0, 0]
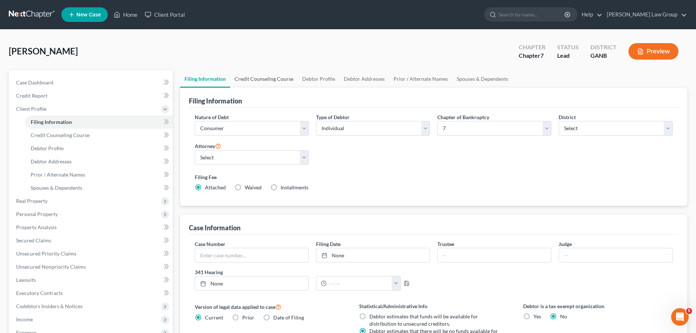
click at [265, 70] on link "Credit Counseling Course" at bounding box center [264, 79] width 68 height 18
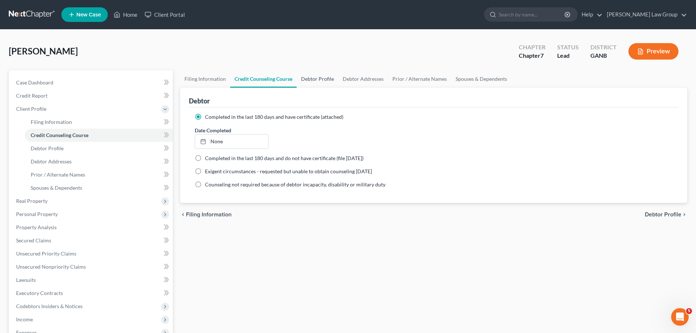
click at [317, 79] on link "Debtor Profile" at bounding box center [318, 79] width 42 height 18
select select "0"
select select "6"
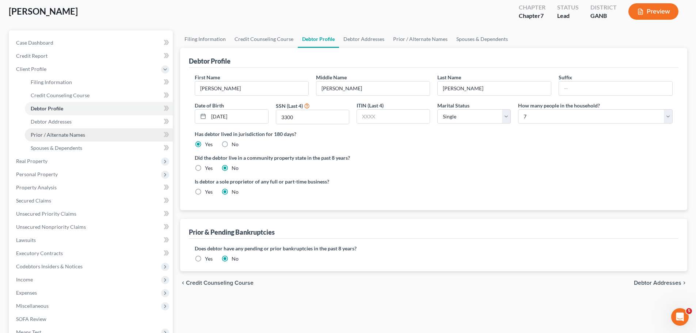
scroll to position [38, 0]
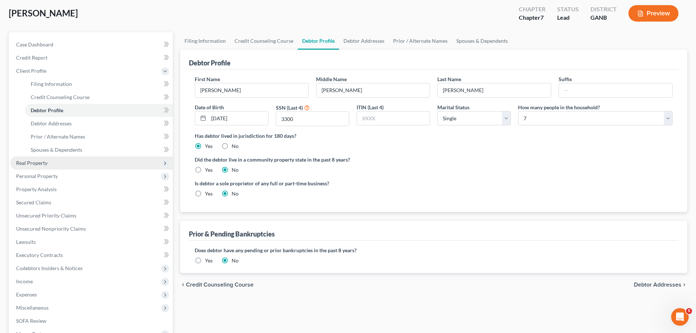
click at [47, 162] on span "Real Property" at bounding box center [91, 162] width 163 height 13
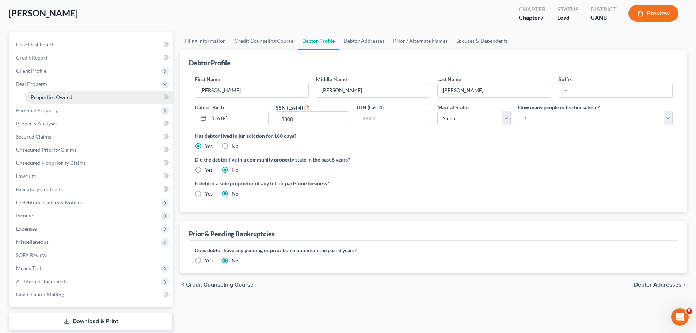
click at [67, 98] on span "Properties Owned" at bounding box center [52, 97] width 42 height 6
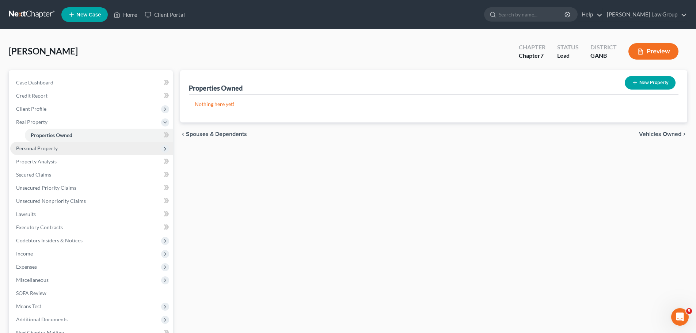
click at [82, 144] on span "Personal Property" at bounding box center [91, 148] width 163 height 13
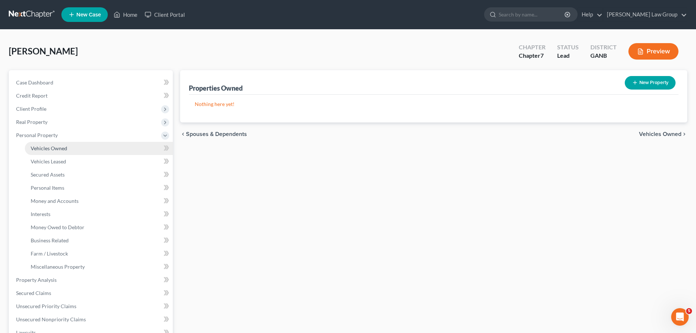
click at [98, 148] on link "Vehicles Owned" at bounding box center [99, 148] width 148 height 13
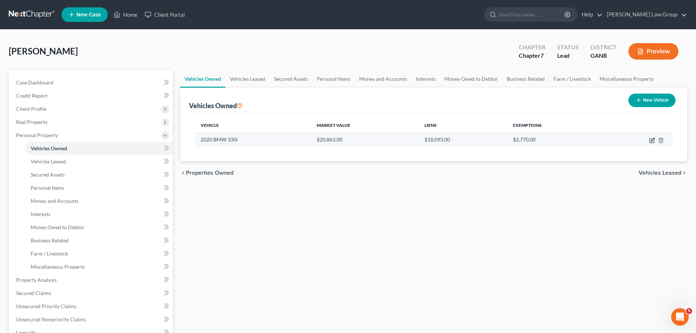
click at [651, 143] on icon "button" at bounding box center [652, 141] width 4 height 4
select select "0"
select select "6"
select select "2"
select select "0"
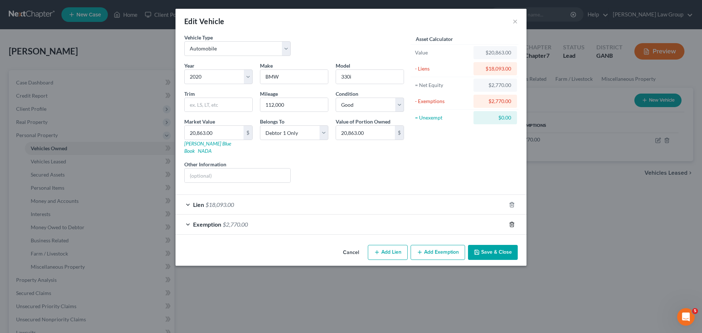
click at [513, 222] on icon "button" at bounding box center [511, 224] width 3 height 5
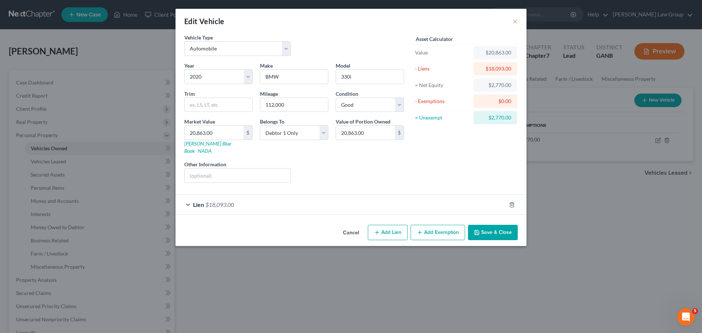
click at [438, 232] on button "Add Exemption" at bounding box center [438, 232] width 54 height 15
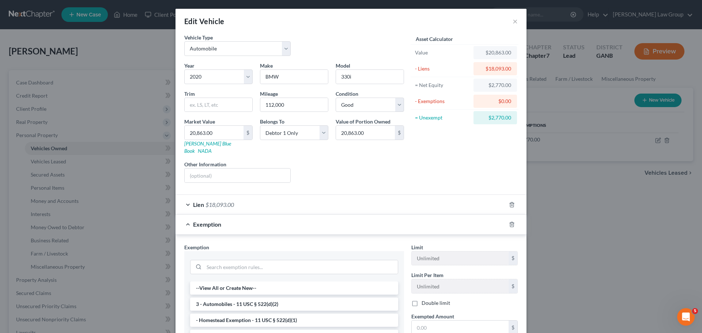
scroll to position [110, 0]
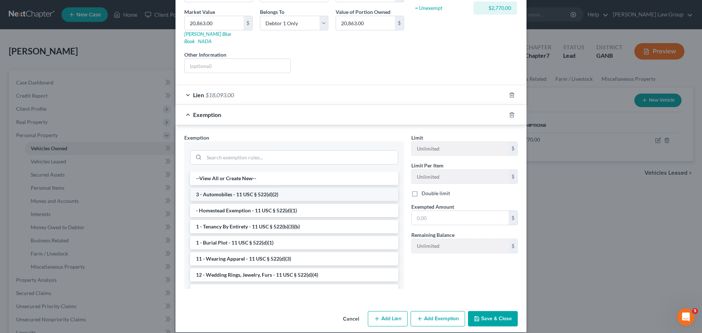
click at [229, 189] on li "3 - Automobiles - 11 USC § 522(d)(2)" at bounding box center [294, 194] width 208 height 13
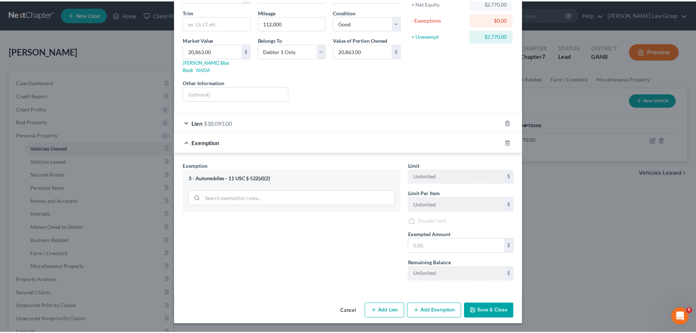
scroll to position [75, 0]
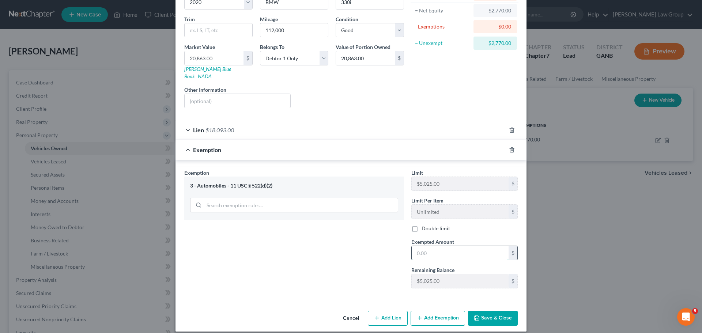
click at [446, 249] on input "text" at bounding box center [460, 253] width 97 height 14
type input "2,770"
click at [495, 311] on button "Save & Close" at bounding box center [493, 318] width 50 height 15
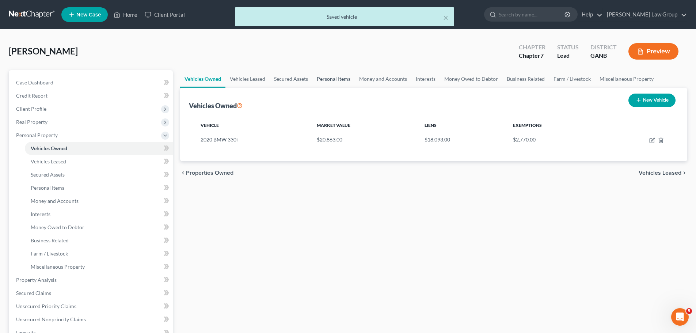
click at [342, 81] on link "Personal Items" at bounding box center [334, 79] width 42 height 18
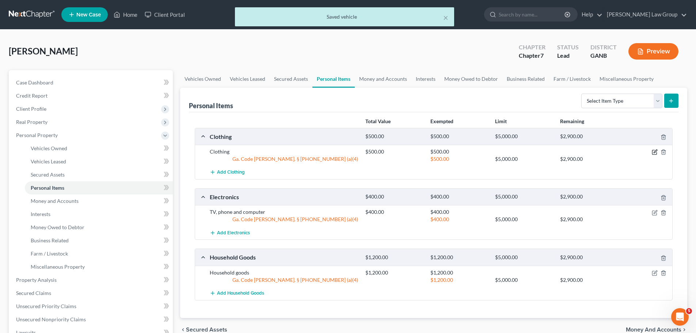
click at [654, 149] on icon "button" at bounding box center [655, 152] width 6 height 6
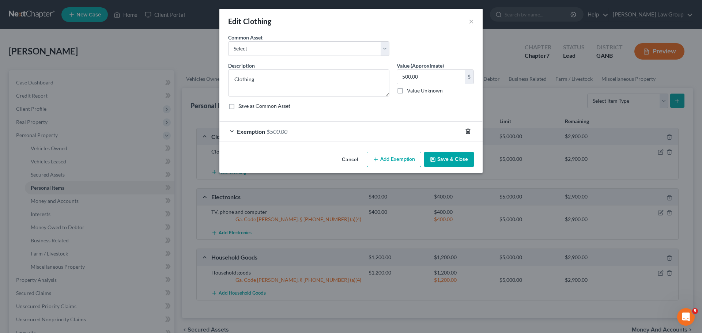
click at [466, 132] on icon "button" at bounding box center [467, 131] width 3 height 5
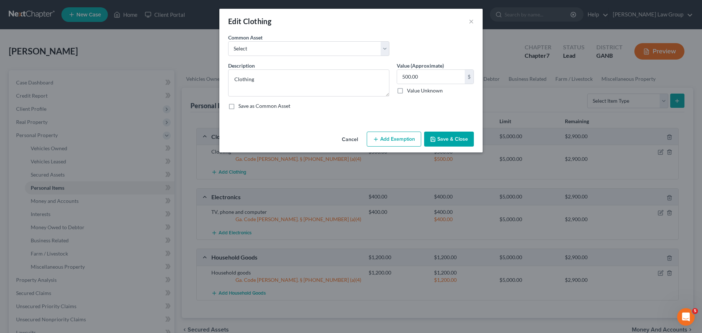
click at [391, 143] on button "Add Exemption" at bounding box center [394, 139] width 54 height 15
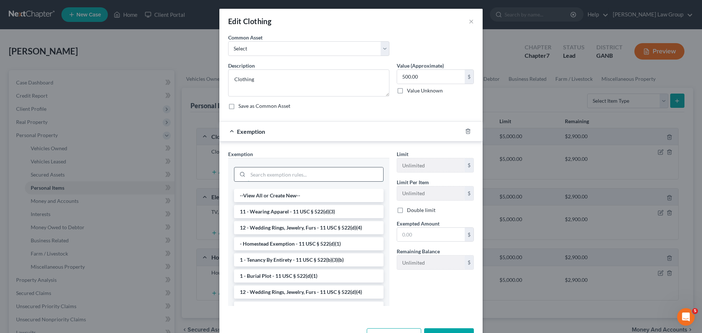
click at [252, 175] on input "search" at bounding box center [315, 174] width 135 height 14
click at [278, 216] on li "11 - Wearing Apparel - 11 USC § 522(d)(3)" at bounding box center [309, 211] width 150 height 13
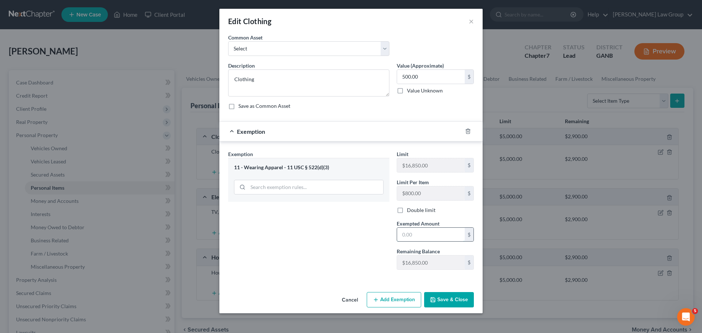
click at [428, 234] on input "text" at bounding box center [431, 235] width 68 height 14
type input "500"
click at [467, 297] on button "Save & Close" at bounding box center [449, 299] width 50 height 15
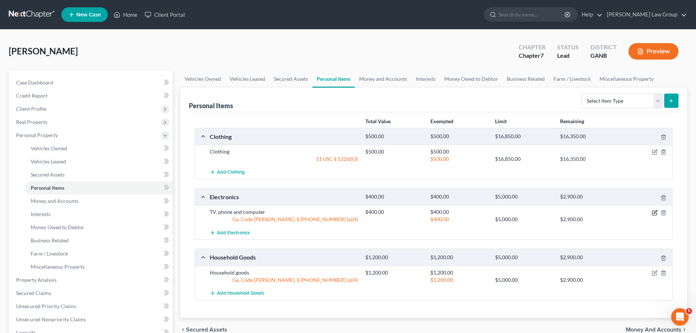
click at [655, 215] on icon "button" at bounding box center [655, 213] width 6 height 6
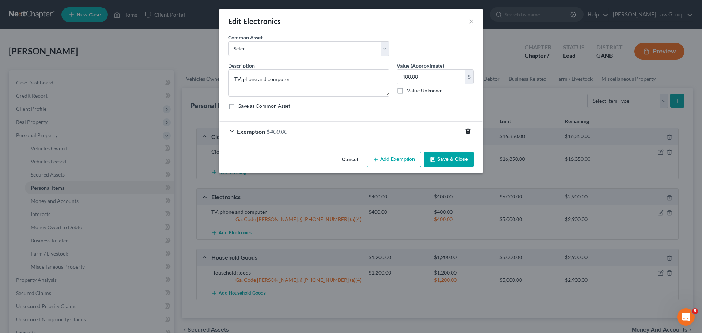
click at [466, 131] on icon "button" at bounding box center [468, 131] width 6 height 6
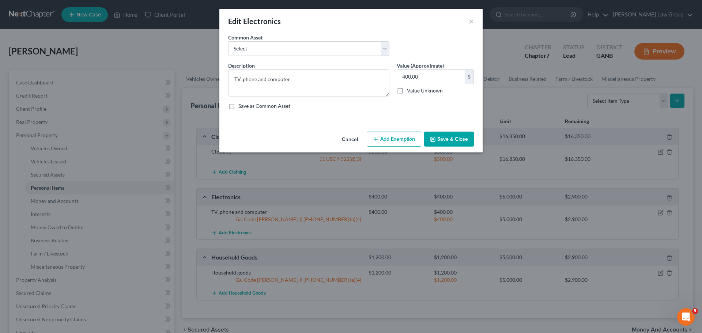
click at [398, 144] on button "Add Exemption" at bounding box center [394, 139] width 54 height 15
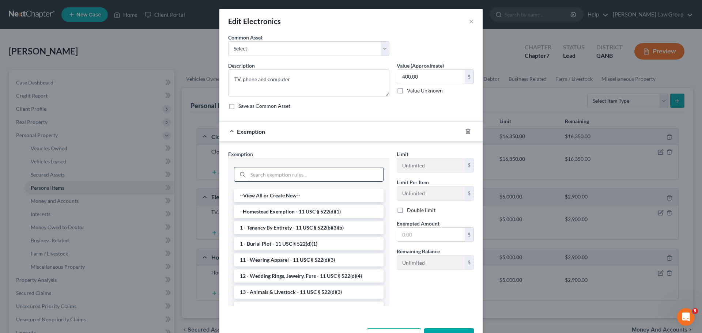
click at [273, 174] on input "search" at bounding box center [315, 174] width 135 height 14
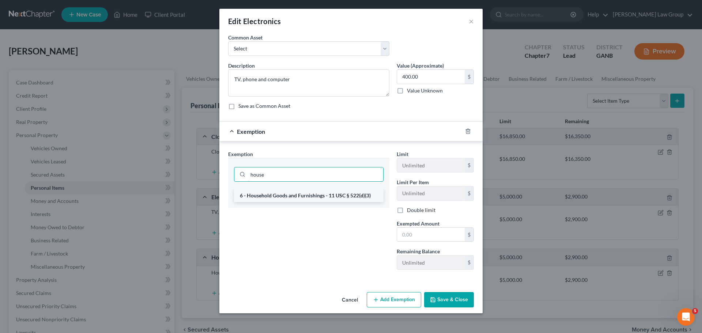
type input "house"
click at [319, 193] on li "6 - Household Goods and Furnishings - 11 USC § 522(d)(3)" at bounding box center [309, 195] width 150 height 13
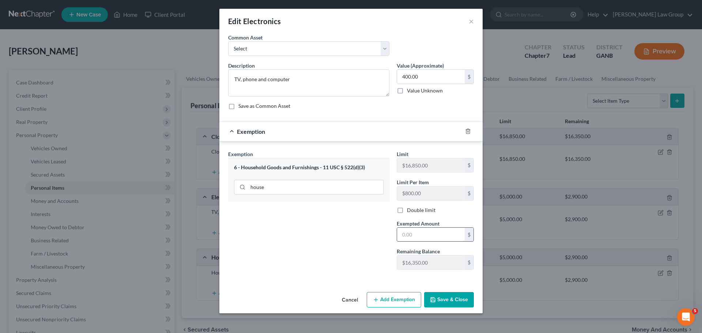
click at [424, 240] on input "text" at bounding box center [431, 235] width 68 height 14
type input "400"
click at [442, 295] on button "Save & Close" at bounding box center [449, 299] width 50 height 15
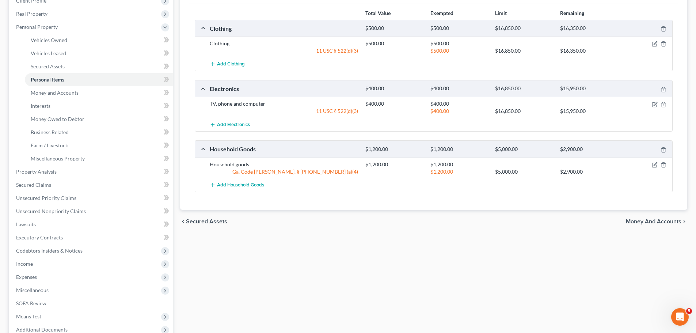
scroll to position [110, 0]
click at [655, 162] on icon "button" at bounding box center [655, 163] width 6 height 6
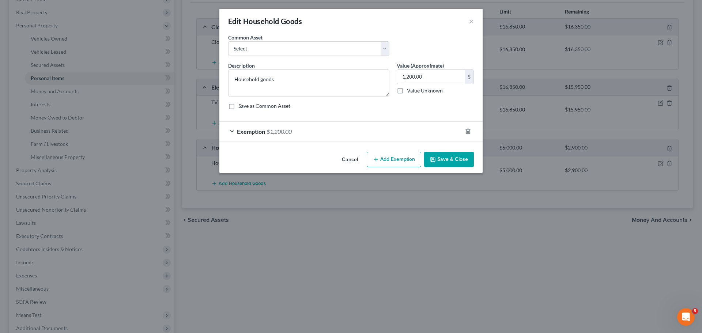
click at [469, 127] on div at bounding box center [472, 131] width 20 height 12
click at [465, 129] on icon "button" at bounding box center [468, 131] width 6 height 6
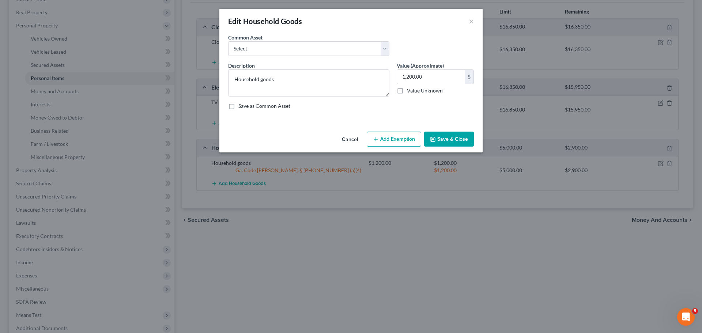
click at [371, 140] on button "Add Exemption" at bounding box center [394, 139] width 54 height 15
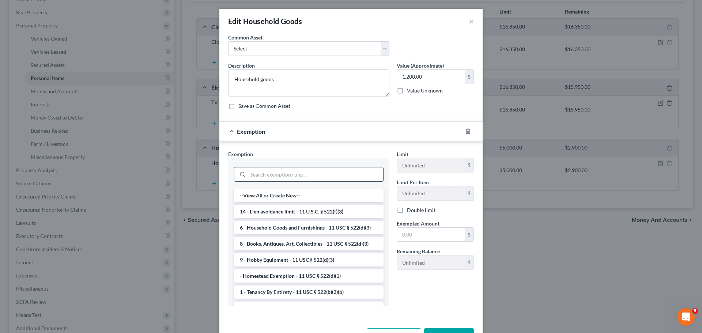
click at [282, 173] on input "search" at bounding box center [315, 174] width 135 height 14
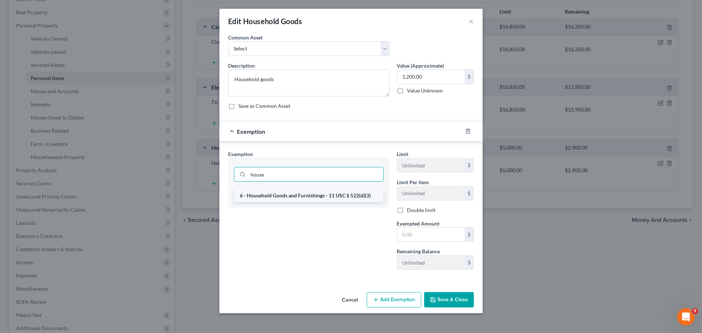
type input "house"
click at [308, 200] on li "6 - Household Goods and Furnishings - 11 USC § 522(d)(3)" at bounding box center [309, 195] width 150 height 13
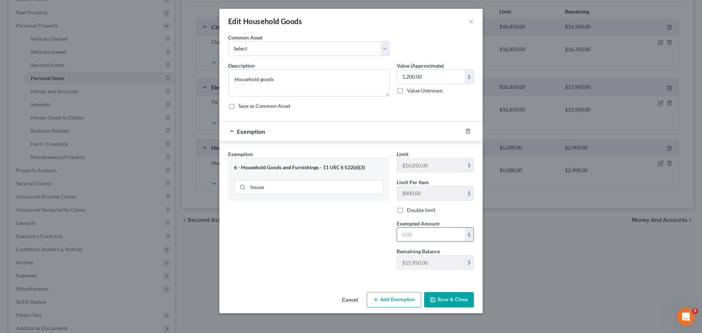
click at [421, 236] on input "text" at bounding box center [431, 235] width 68 height 14
type input "1,200"
click at [458, 298] on button "Save & Close" at bounding box center [449, 299] width 50 height 15
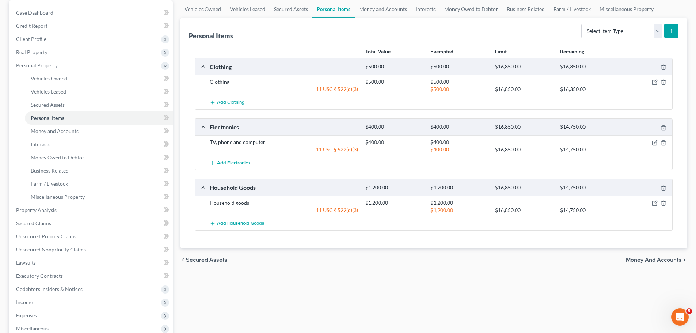
scroll to position [0, 0]
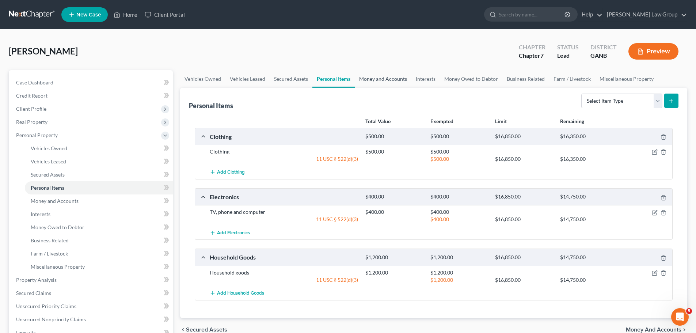
click at [381, 80] on link "Money and Accounts" at bounding box center [383, 79] width 57 height 18
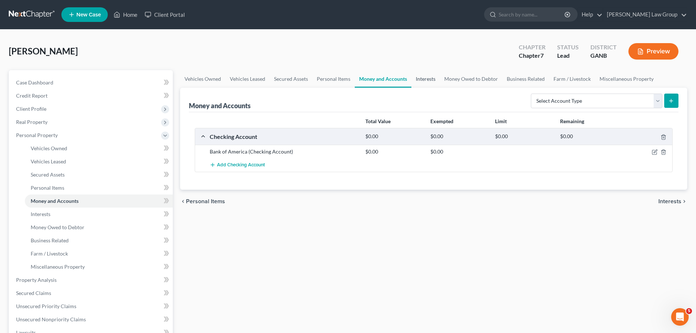
click at [424, 86] on link "Interests" at bounding box center [426, 79] width 29 height 18
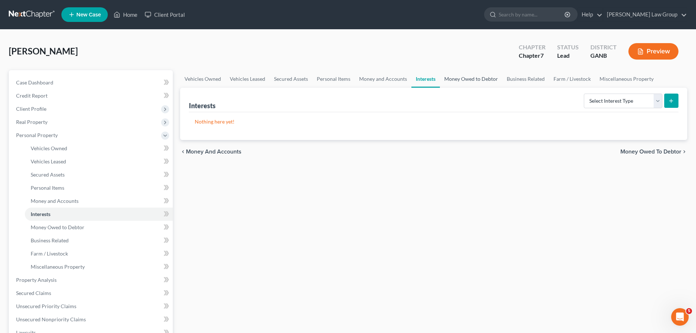
drag, startPoint x: 462, startPoint y: 78, endPoint x: 467, endPoint y: 78, distance: 4.8
click at [463, 78] on link "Money Owed to Debtor" at bounding box center [471, 79] width 63 height 18
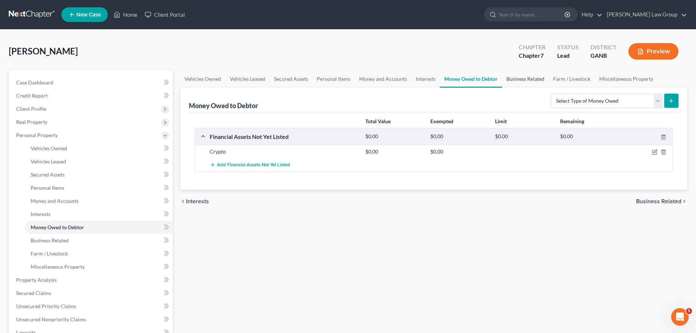
click at [525, 78] on link "Business Related" at bounding box center [525, 79] width 47 height 18
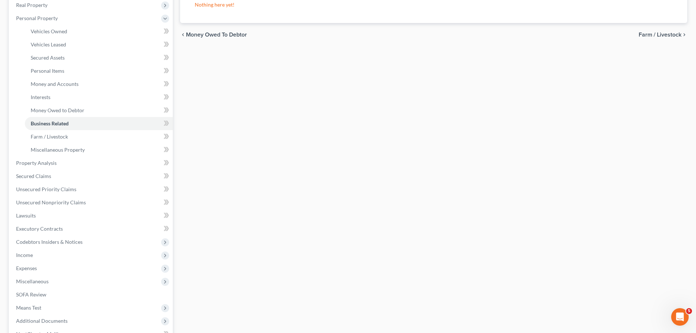
scroll to position [183, 0]
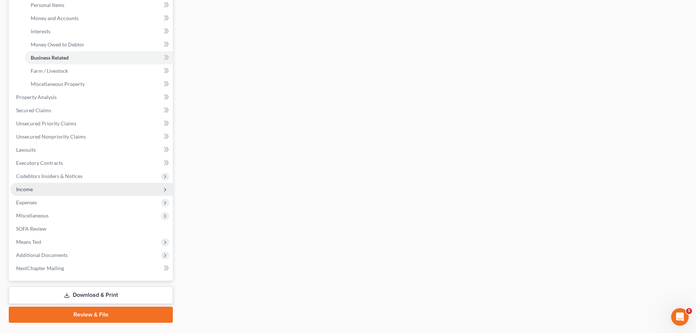
click at [73, 190] on span "Income" at bounding box center [91, 189] width 163 height 13
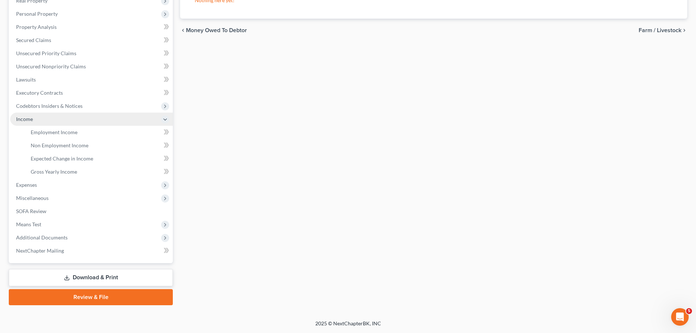
click at [79, 122] on span "Income" at bounding box center [91, 119] width 163 height 13
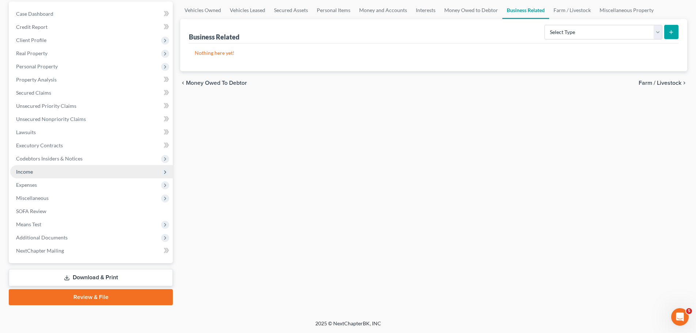
scroll to position [69, 0]
click at [52, 170] on span "Income" at bounding box center [91, 171] width 163 height 13
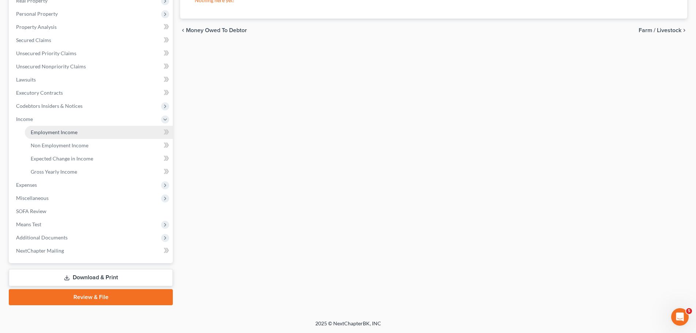
click at [61, 131] on span "Employment Income" at bounding box center [54, 132] width 47 height 6
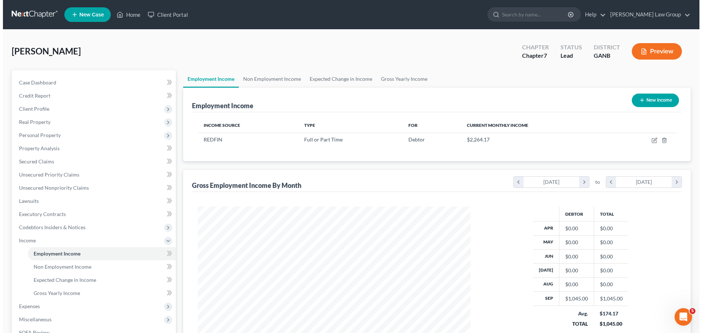
scroll to position [136, 287]
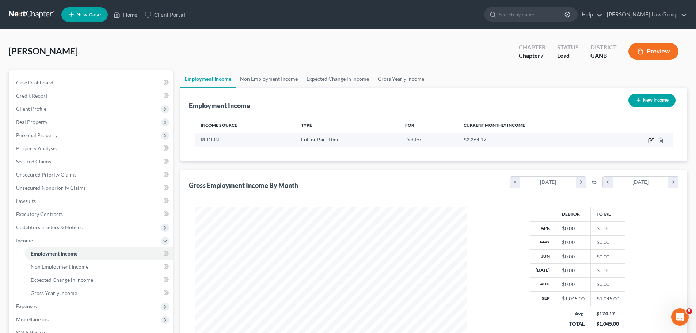
click at [651, 139] on icon "button" at bounding box center [652, 140] width 6 height 6
select select "0"
select select "50"
select select "2"
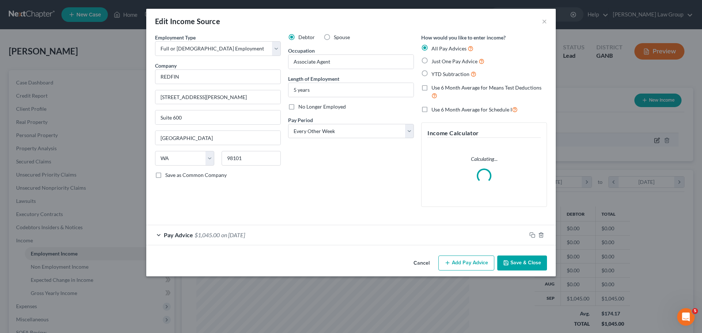
scroll to position [137, 290]
click at [431, 64] on label "Just One Pay Advice" at bounding box center [457, 61] width 53 height 8
click at [434, 62] on input "Just One Pay Advice" at bounding box center [436, 59] width 5 height 5
radio input "true"
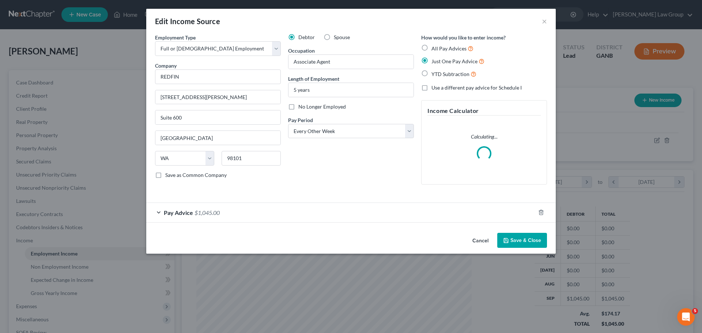
click at [189, 213] on span "Pay Advice" at bounding box center [178, 212] width 29 height 7
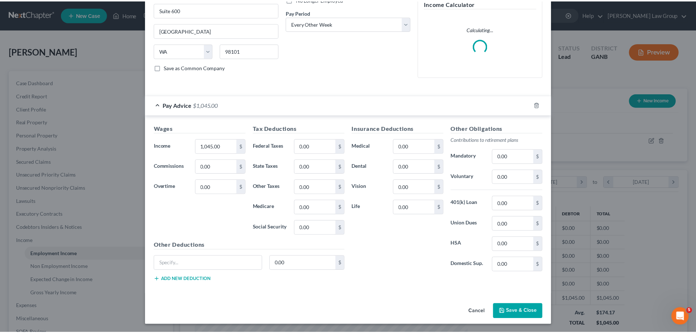
scroll to position [108, 0]
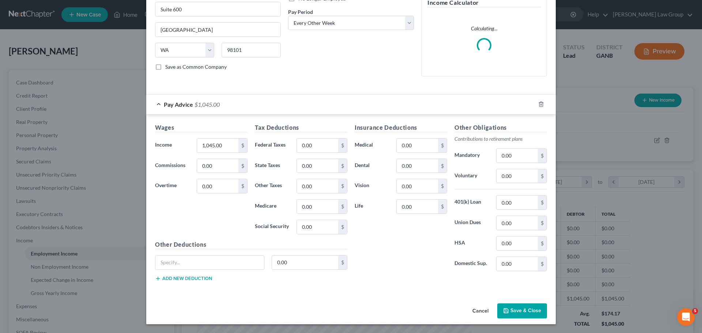
click at [516, 313] on button "Save & Close" at bounding box center [522, 310] width 50 height 15
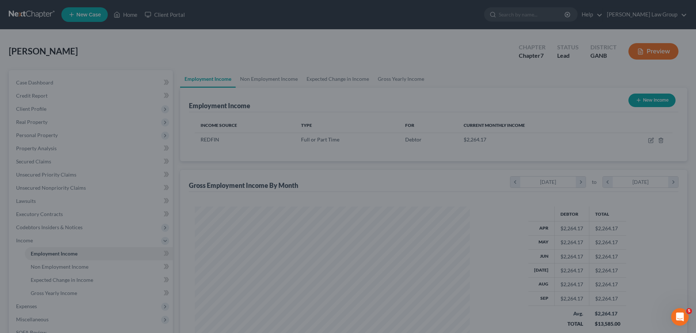
scroll to position [365449, 365298]
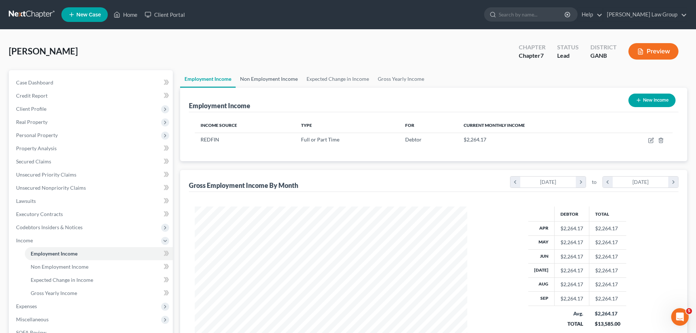
click at [261, 80] on link "Non Employment Income" at bounding box center [269, 79] width 67 height 18
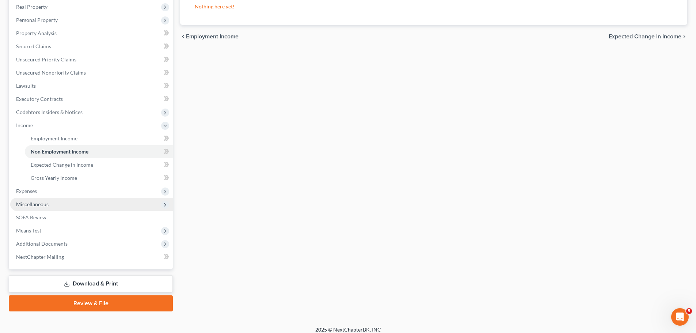
scroll to position [121, 0]
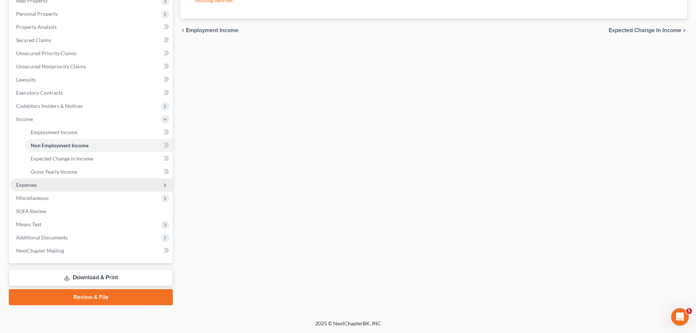
click at [63, 186] on span "Expenses" at bounding box center [91, 184] width 163 height 13
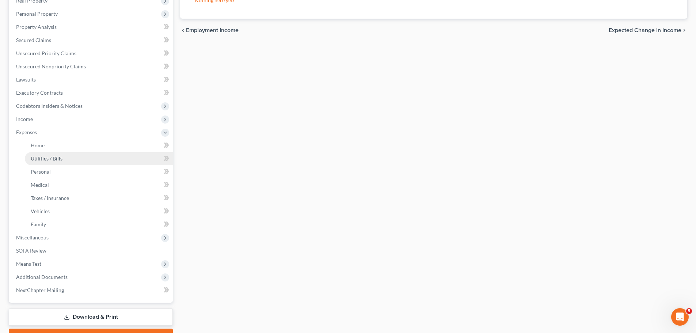
click at [64, 153] on link "Utilities / Bills" at bounding box center [99, 158] width 148 height 13
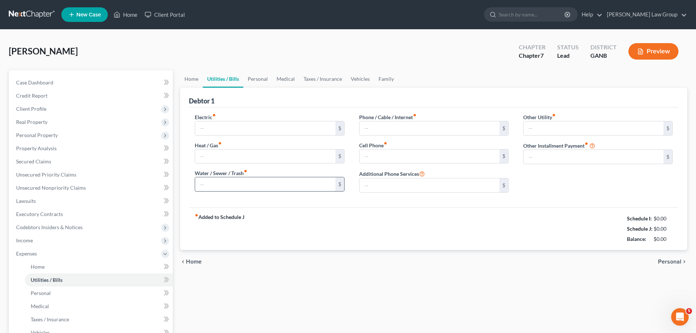
type input "0.00"
type input "300.00"
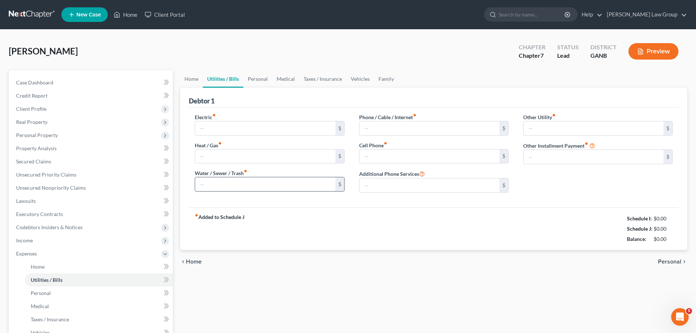
type input "0.00"
click at [180, 82] on div "Home Utilities / Bills Personal Medical Taxes / Insurance Vehicles Family Debto…" at bounding box center [434, 268] width 515 height 396
click at [190, 83] on link "Home" at bounding box center [191, 79] width 23 height 18
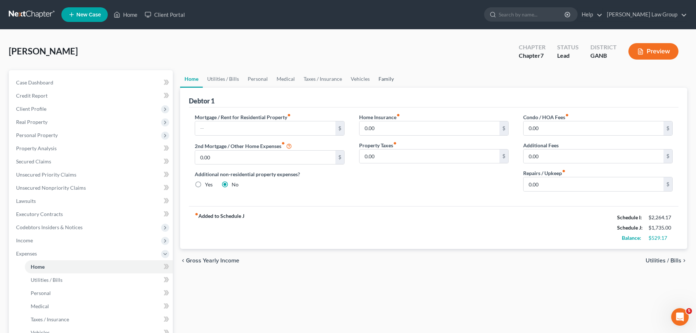
click at [392, 80] on link "Family" at bounding box center [386, 79] width 24 height 18
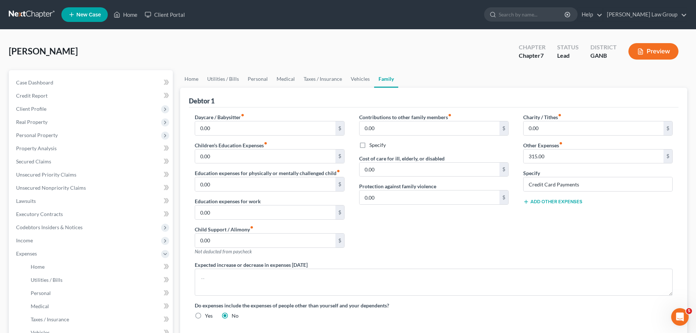
click at [582, 165] on div "Charity / Tithes fiber_manual_record 0.00 $ Other Expenses fiber_manual_record …" at bounding box center [598, 187] width 164 height 148
drag, startPoint x: 511, startPoint y: 186, endPoint x: 490, endPoint y: 186, distance: 21.6
click at [490, 186] on div "Daycare / Babysitter fiber_manual_record 0.00 $ Children's Education Expenses f…" at bounding box center [434, 219] width 493 height 212
click at [357, 80] on link "Vehicles" at bounding box center [361, 79] width 28 height 18
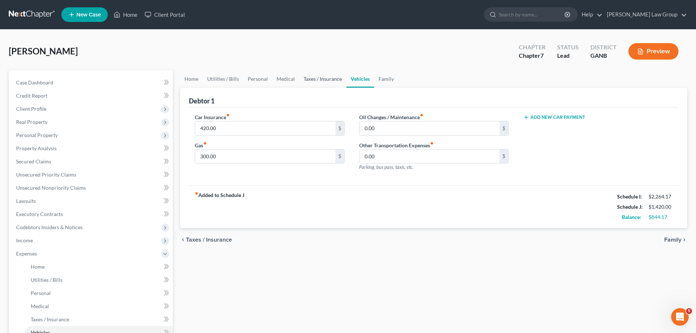
click at [327, 78] on link "Taxes / Insurance" at bounding box center [322, 79] width 47 height 18
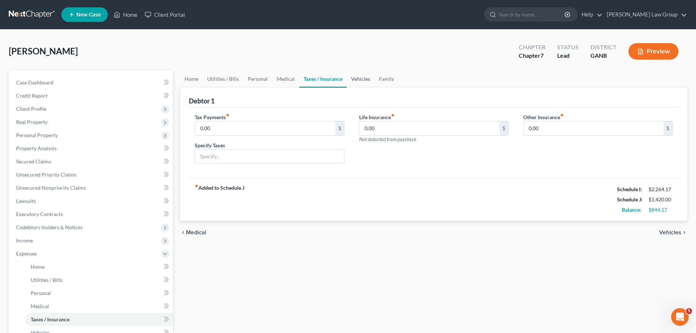
click at [356, 76] on link "Vehicles" at bounding box center [361, 79] width 28 height 18
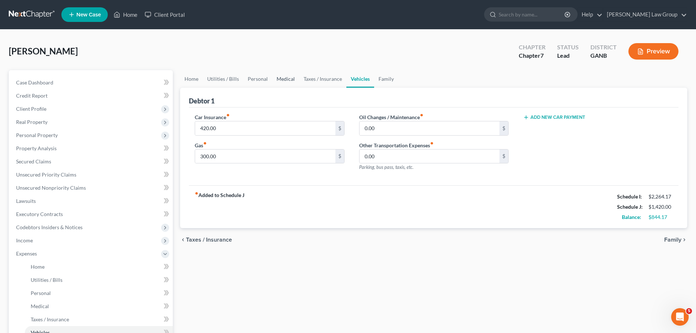
click at [288, 79] on link "Medical" at bounding box center [285, 79] width 27 height 18
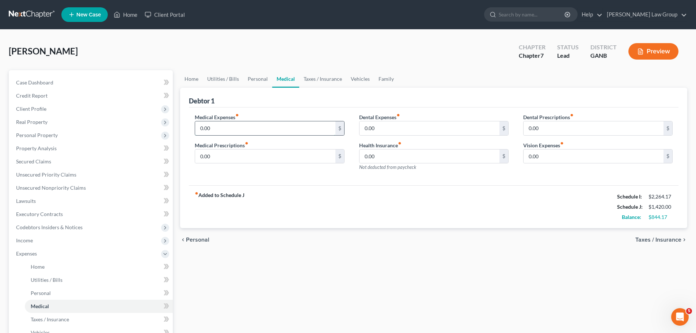
click at [255, 126] on input "0.00" at bounding box center [265, 128] width 140 height 14
type input "75"
click at [253, 83] on link "Personal" at bounding box center [257, 79] width 29 height 18
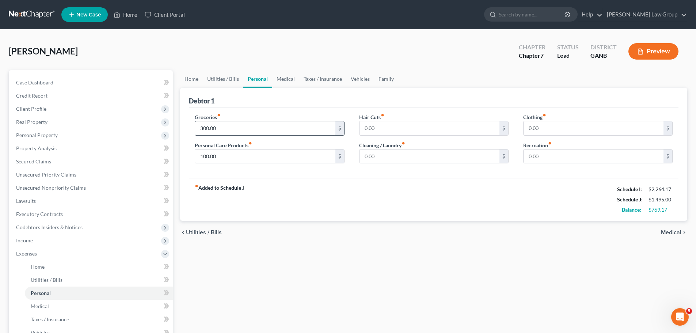
click at [237, 131] on input "300.00" at bounding box center [265, 128] width 140 height 14
type input "550"
click at [397, 159] on input "0.00" at bounding box center [430, 157] width 140 height 14
type input "100"
click at [553, 124] on input "0.00" at bounding box center [594, 128] width 140 height 14
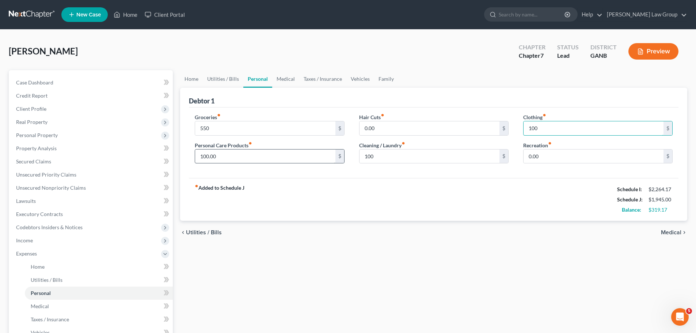
type input "100"
click at [302, 150] on input "100.00" at bounding box center [265, 157] width 140 height 14
type input "120"
click at [217, 75] on link "Utilities / Bills" at bounding box center [223, 79] width 41 height 18
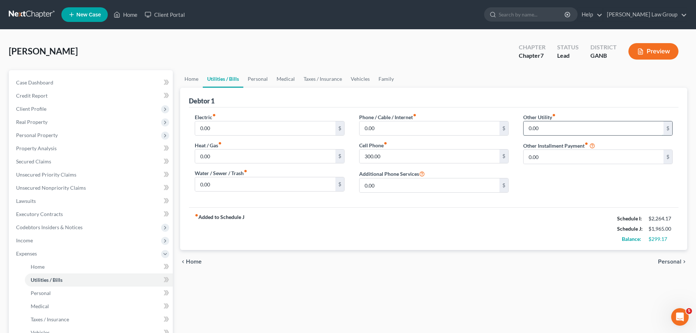
click at [549, 127] on input "0.00" at bounding box center [594, 128] width 140 height 14
type input "35"
type input "Netflix/Amazon"
click at [257, 80] on link "Personal" at bounding box center [257, 79] width 29 height 18
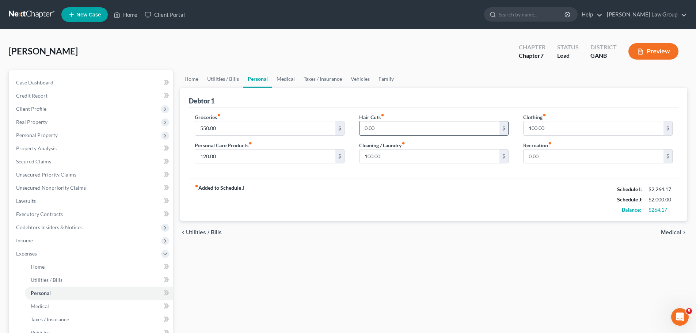
click at [408, 129] on input "0.00" at bounding box center [430, 128] width 140 height 14
type input "50"
click at [552, 130] on input "100.00" at bounding box center [594, 128] width 140 height 14
type input "150"
click at [234, 130] on input "550.00" at bounding box center [265, 128] width 140 height 14
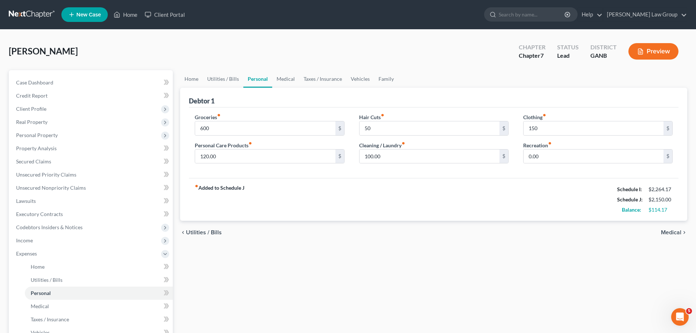
click at [341, 103] on div "Debtor 1" at bounding box center [434, 98] width 490 height 20
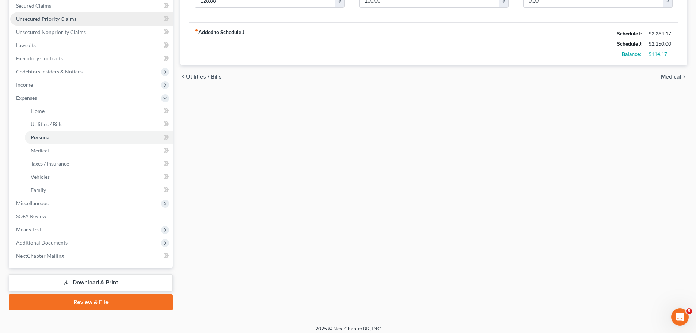
scroll to position [161, 0]
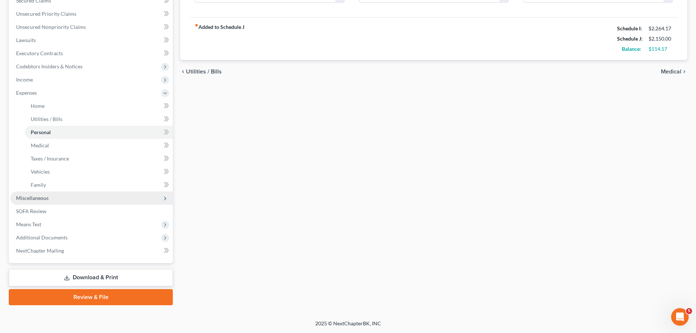
click at [69, 203] on span "Miscellaneous" at bounding box center [91, 198] width 163 height 13
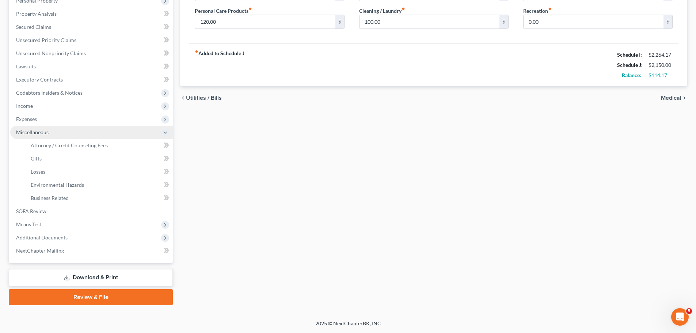
scroll to position [135, 0]
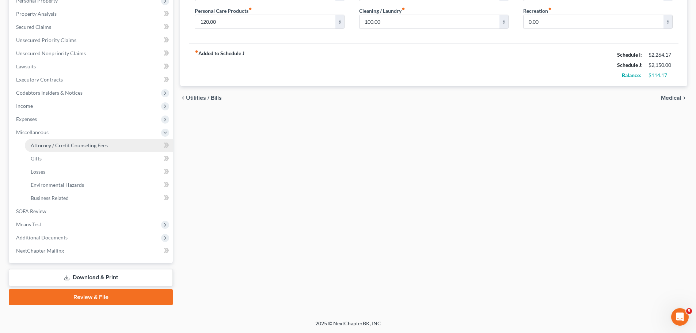
click at [80, 150] on link "Attorney / Credit Counseling Fees" at bounding box center [99, 145] width 148 height 13
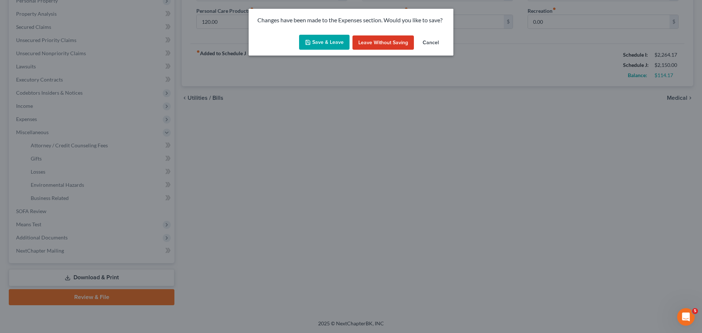
click at [324, 37] on button "Save & Leave" at bounding box center [324, 42] width 50 height 15
type input "600.00"
type input "50.00"
type input "150.00"
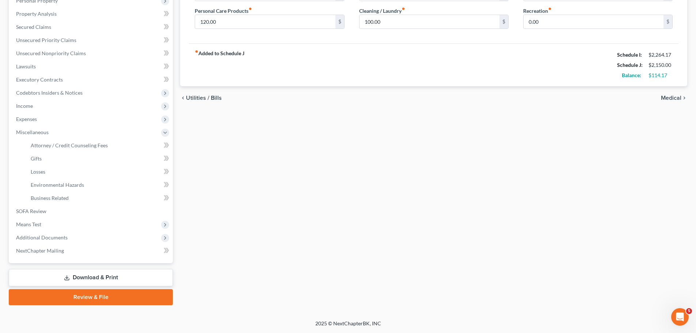
select select "0"
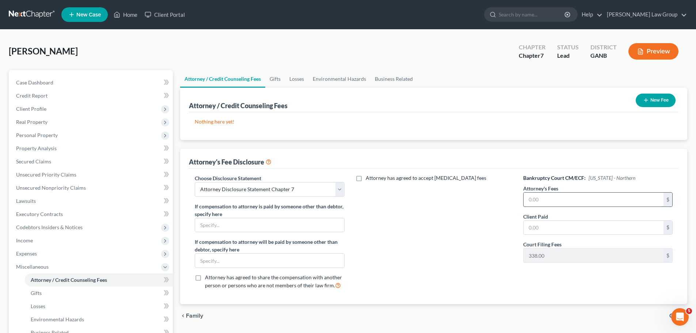
click at [594, 196] on input "text" at bounding box center [594, 200] width 140 height 14
type input "2,000"
click at [555, 227] on input "text" at bounding box center [594, 228] width 140 height 14
type input "200"
click at [646, 92] on div "New Fee" at bounding box center [656, 100] width 46 height 19
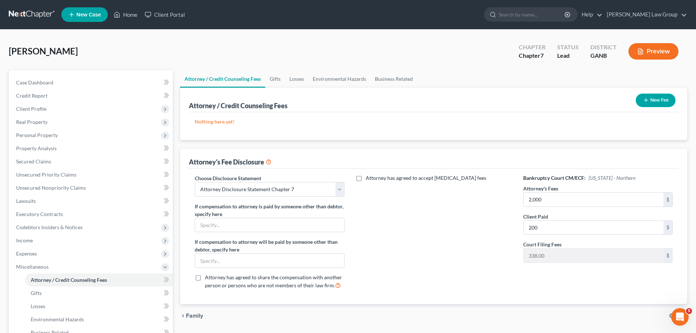
click at [644, 102] on icon "button" at bounding box center [646, 100] width 6 height 6
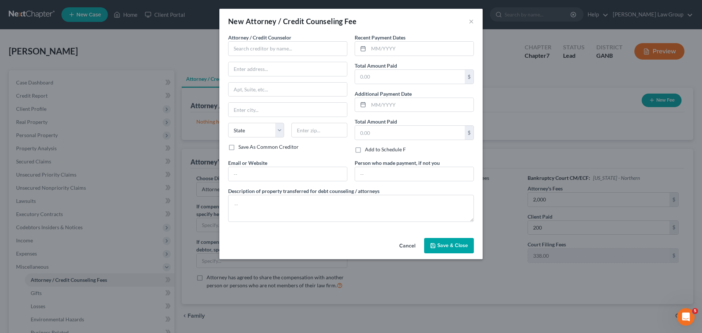
click at [252, 61] on div "Attorney / Credit Counselor * State [US_STATE] AK AR AZ CA CO [GEOGRAPHIC_DATA]…" at bounding box center [287, 89] width 119 height 110
click at [232, 44] on input "text" at bounding box center [287, 48] width 119 height 15
type input "A"
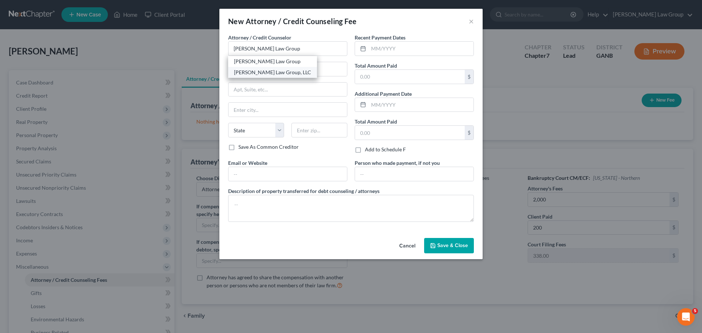
click at [280, 71] on div "[PERSON_NAME] Law Group, LLC" at bounding box center [272, 72] width 77 height 7
type input "[PERSON_NAME] Law Group, LLC"
type input "[STREET_ADDRESS][PERSON_NAME]"
type input "[GEOGRAPHIC_DATA]"
select select "10"
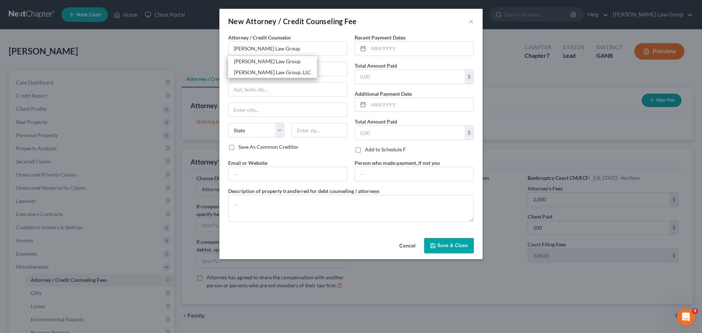
type input "30341"
click at [375, 53] on input "text" at bounding box center [421, 49] width 105 height 14
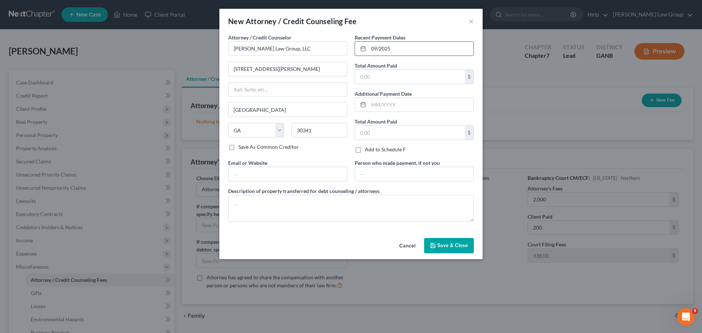
type input "09/2025"
type input "593"
click at [292, 179] on input "text" at bounding box center [287, 174] width 118 height 14
click at [292, 179] on input "www.saedilawgroup.comq" at bounding box center [287, 174] width 118 height 14
type input "[DOMAIN_NAME]"
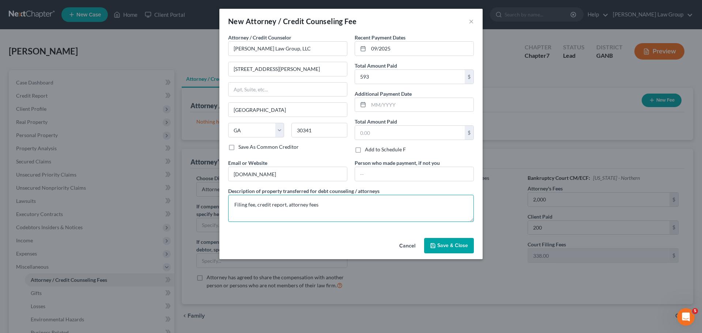
type textarea "Filing fee, credit report, attorney fees"
click at [450, 251] on button "Save & Close" at bounding box center [449, 245] width 50 height 15
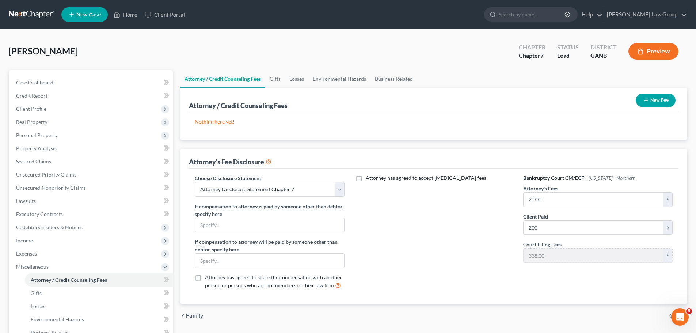
click at [655, 107] on div "New Fee" at bounding box center [656, 100] width 46 height 19
click at [655, 101] on button "New Fee" at bounding box center [656, 101] width 40 height 14
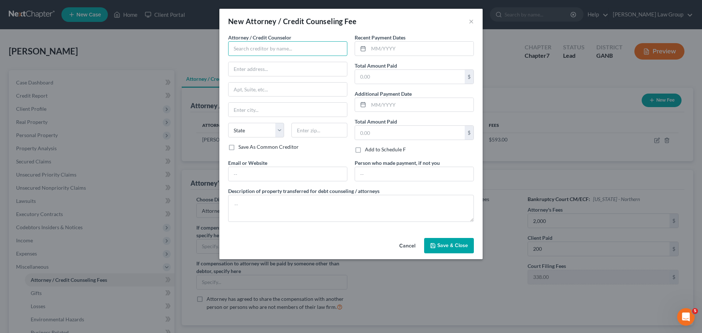
click at [279, 46] on input "text" at bounding box center [287, 48] width 119 height 15
click at [267, 65] on div "Abacus Credit Counseling" at bounding box center [272, 61] width 88 height 11
type input "Abacus Credit Counseling"
type input "[STREET_ADDRESS]"
type input "Suite 700"
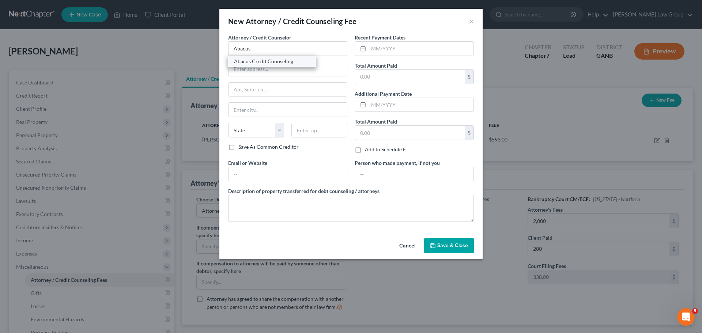
type input "Encino"
select select "4"
type input "91436"
click at [410, 45] on input "text" at bounding box center [421, 49] width 105 height 14
type input "09/2025"
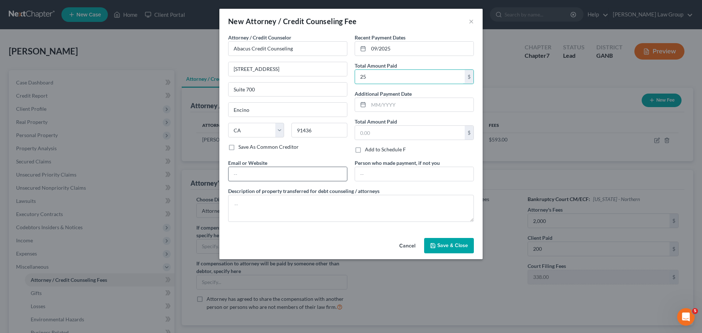
type input "25"
click at [287, 174] on input "text" at bounding box center [287, 174] width 118 height 14
type input "www,[DOMAIN_NAME]"
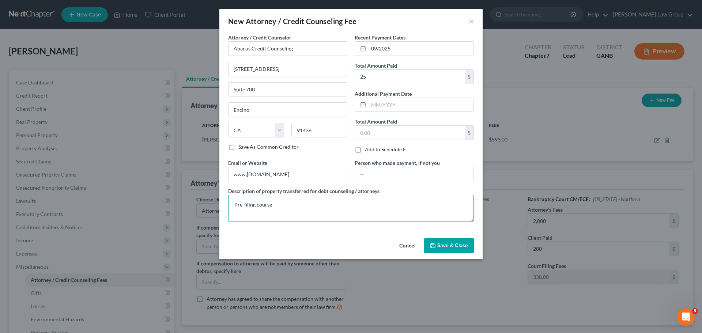
type textarea "Pre-filing course"
click at [461, 248] on span "Save & Close" at bounding box center [452, 245] width 31 height 6
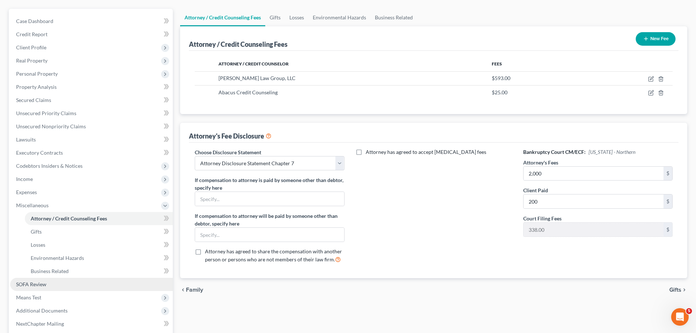
scroll to position [135, 0]
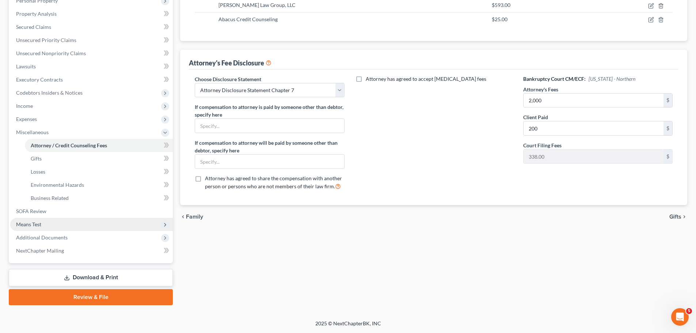
click at [65, 224] on span "Means Test" at bounding box center [91, 224] width 163 height 13
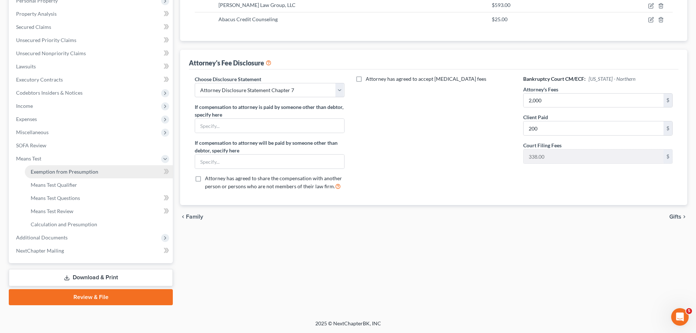
click at [76, 173] on span "Exemption from Presumption" at bounding box center [65, 172] width 68 height 6
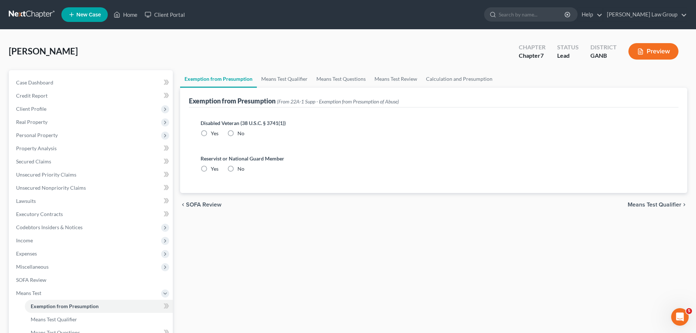
click at [238, 136] on label "No" at bounding box center [241, 133] width 7 height 7
click at [241, 135] on input "No" at bounding box center [243, 132] width 5 height 5
radio input "true"
click at [238, 169] on label "No" at bounding box center [241, 168] width 7 height 7
click at [241, 169] on input "No" at bounding box center [243, 167] width 5 height 5
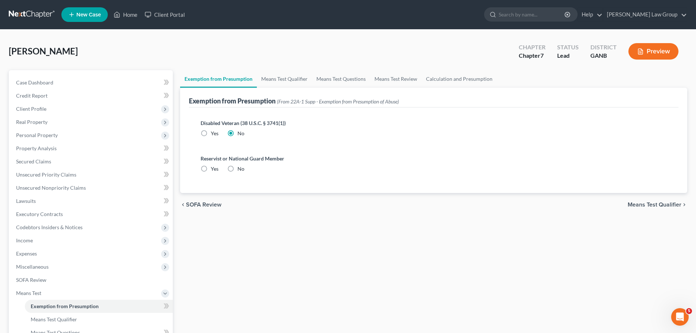
radio input "true"
click at [287, 76] on link "Means Test Qualifier" at bounding box center [284, 79] width 55 height 18
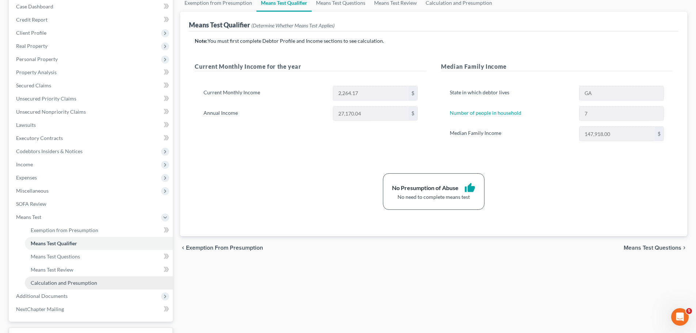
scroll to position [135, 0]
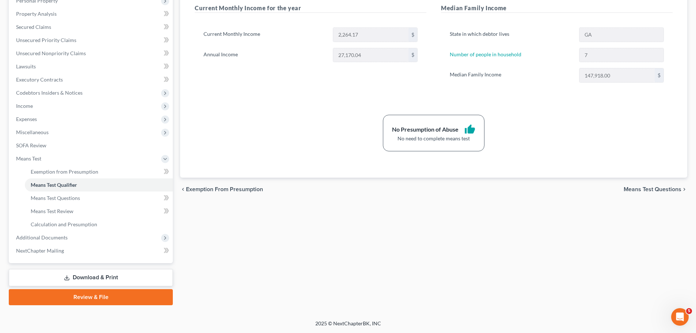
click at [102, 274] on link "Download & Print" at bounding box center [91, 277] width 164 height 17
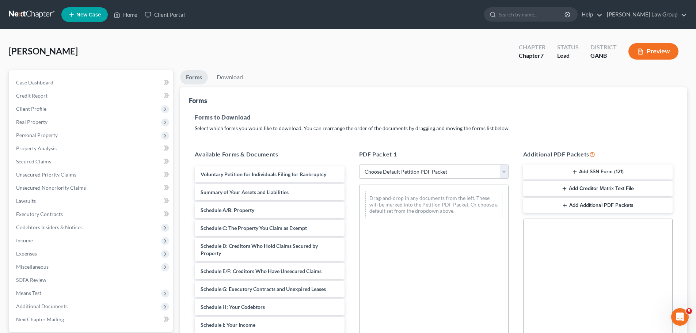
drag, startPoint x: 418, startPoint y: 167, endPoint x: 417, endPoint y: 174, distance: 6.3
click at [418, 167] on select "Choose Default Petition PDF Packet Complete Bankruptcy Petition (all forms and …" at bounding box center [434, 172] width 150 height 15
select select "0"
click at [359, 165] on select "Choose Default Petition PDF Packet Complete Bankruptcy Petition (all forms and …" at bounding box center [434, 172] width 150 height 15
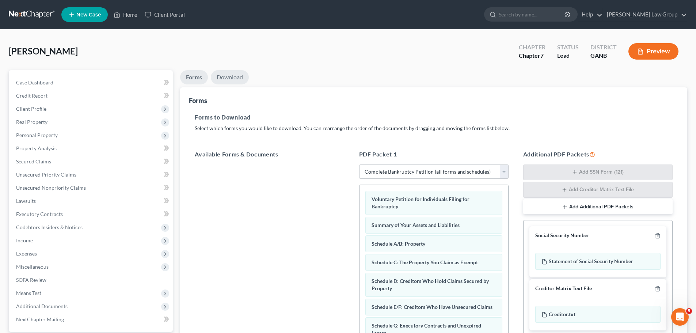
click at [238, 78] on link "Download" at bounding box center [230, 77] width 38 height 14
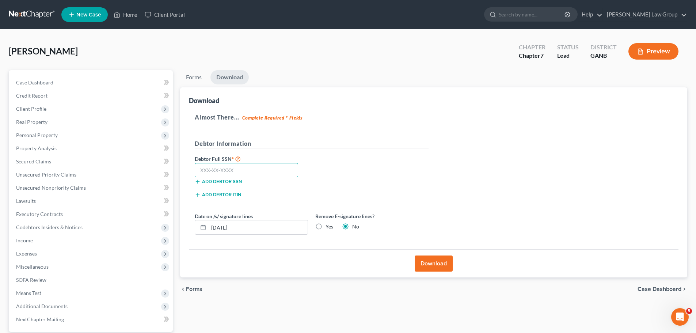
click at [214, 173] on input "text" at bounding box center [246, 170] width 103 height 15
paste input "434-97-3300"
type input "434-97-3300"
click at [441, 260] on button "Download" at bounding box center [434, 264] width 38 height 16
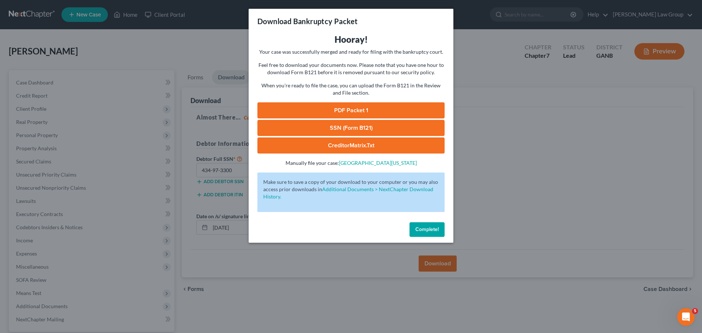
click at [391, 112] on link "PDF Packet 1" at bounding box center [350, 110] width 187 height 16
click at [375, 127] on link "SSN (Form B121)" at bounding box center [350, 128] width 187 height 16
click at [432, 227] on span "Complete!" at bounding box center [426, 229] width 23 height 6
